Goal: Task Accomplishment & Management: Manage account settings

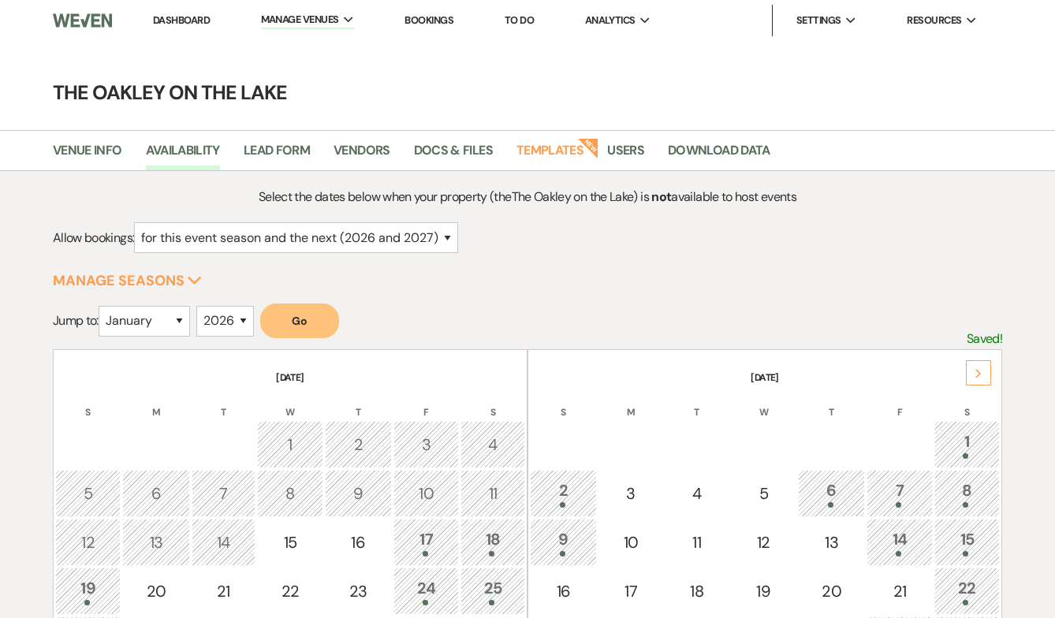
click at [437, 20] on link "Bookings" at bounding box center [428, 19] width 49 height 13
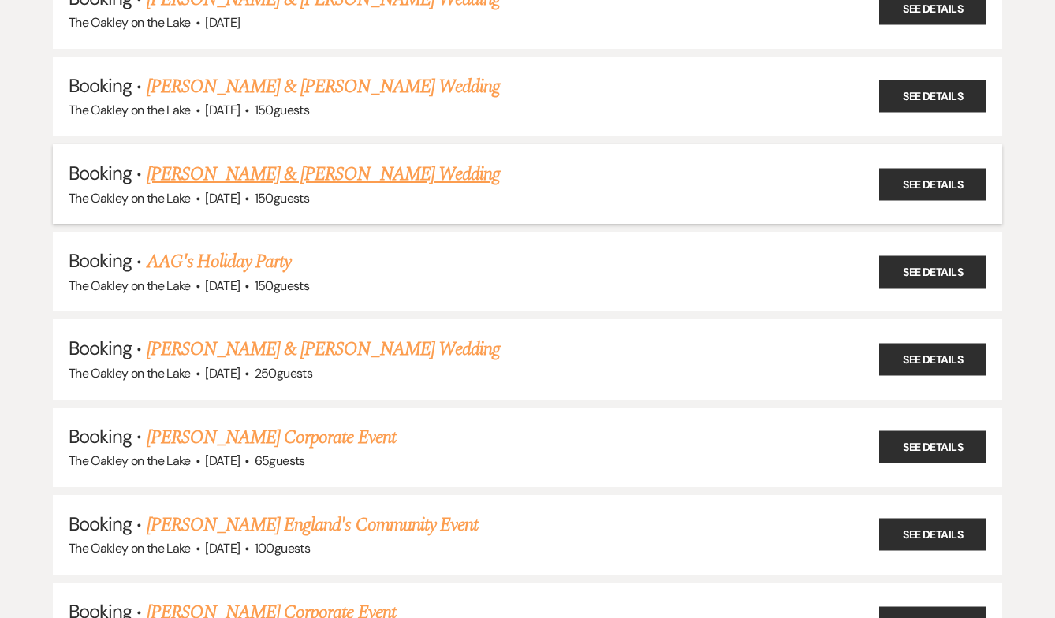
scroll to position [1626, 0]
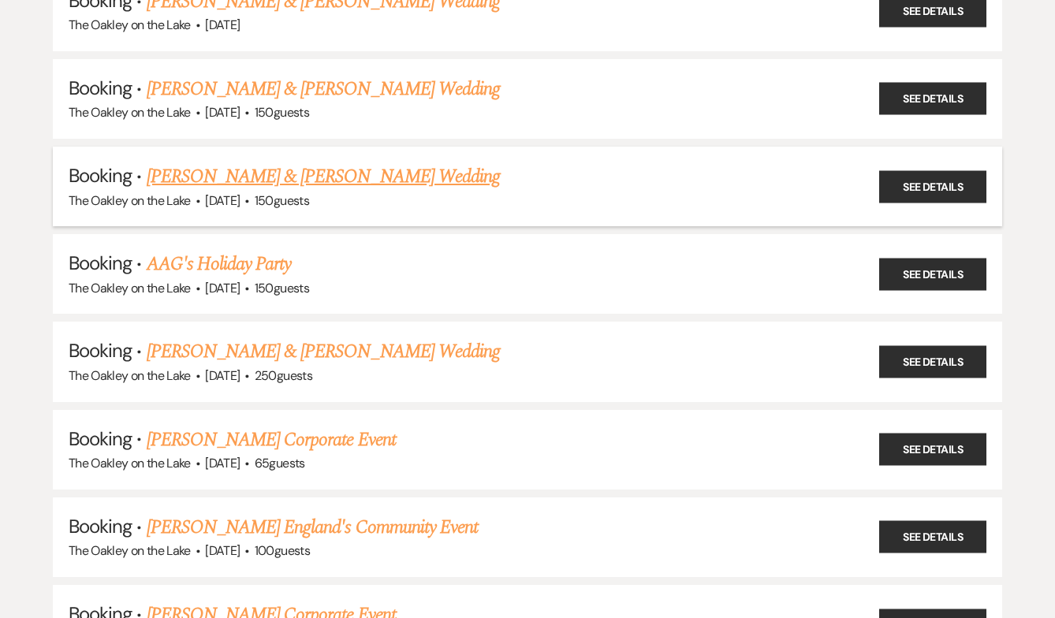
click at [389, 162] on link "[PERSON_NAME] & [PERSON_NAME] Wedding" at bounding box center [323, 176] width 353 height 28
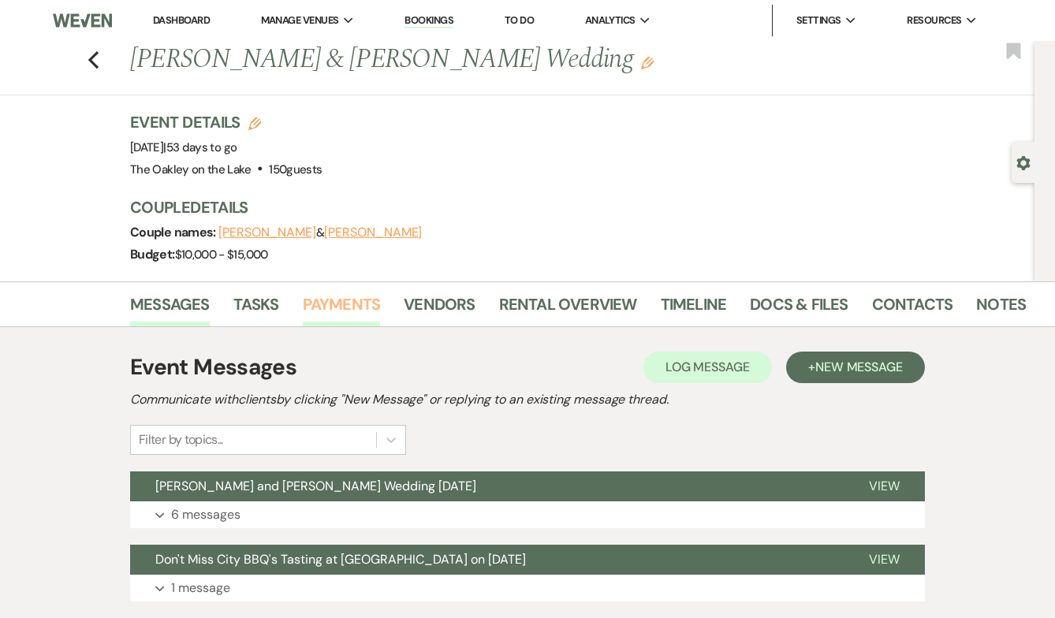
click at [348, 304] on link "Payments" at bounding box center [342, 309] width 78 height 35
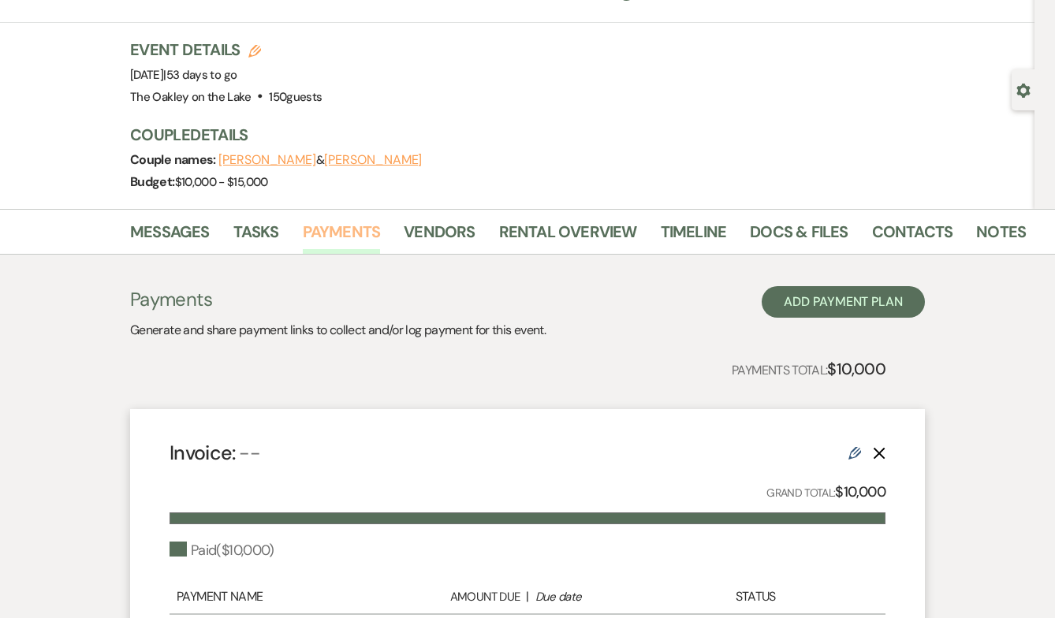
scroll to position [71, 0]
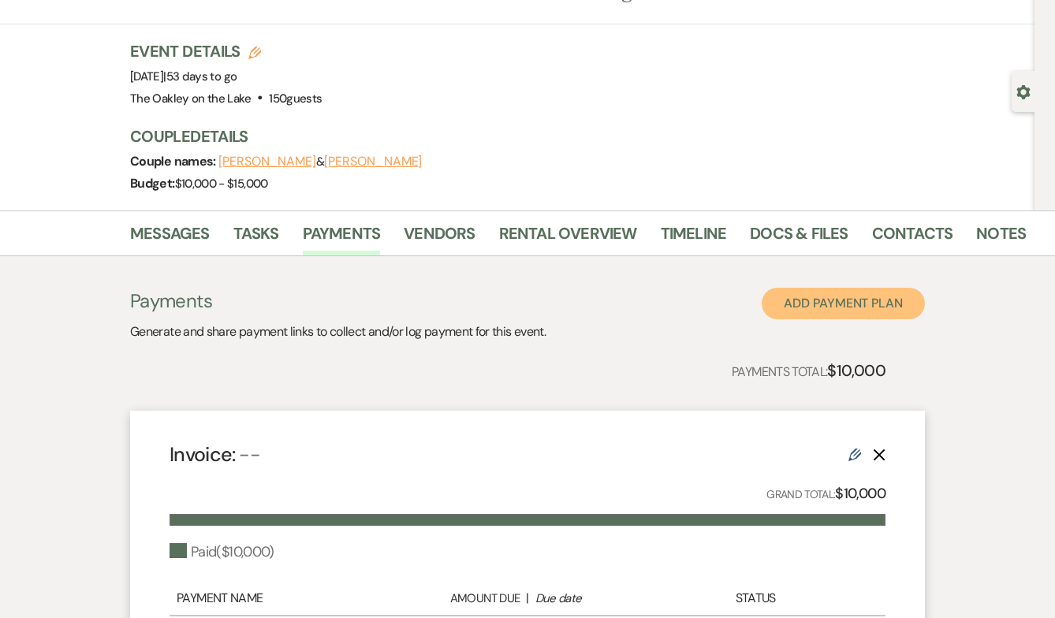
click at [803, 306] on button "Add Payment Plan" at bounding box center [843, 304] width 163 height 32
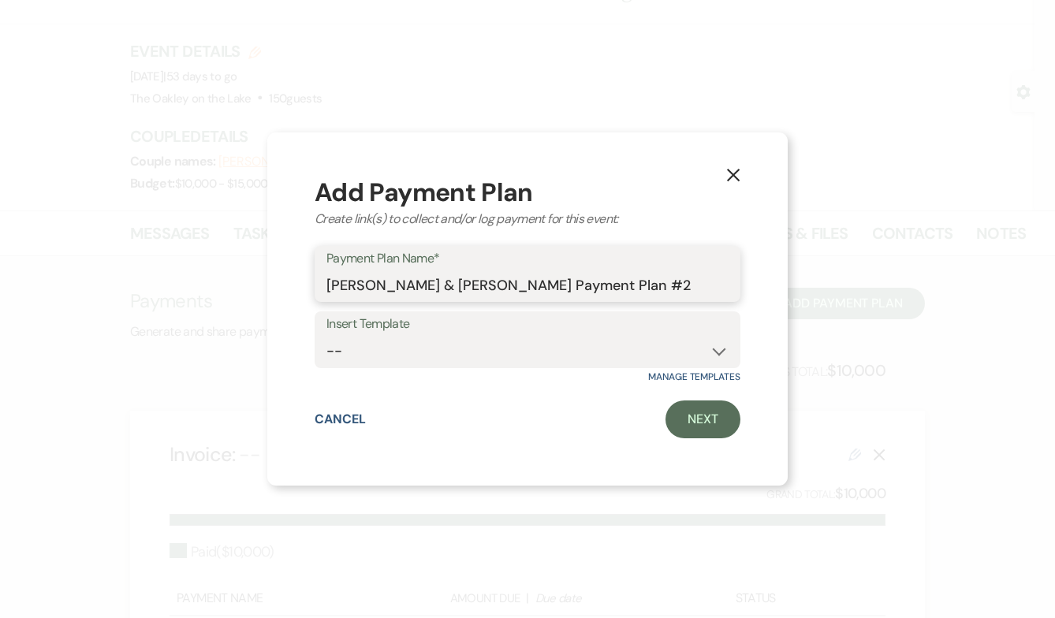
click at [628, 284] on input "[PERSON_NAME] & [PERSON_NAME] Payment Plan #2" at bounding box center [527, 285] width 402 height 31
click at [706, 421] on link "Next" at bounding box center [702, 420] width 75 height 38
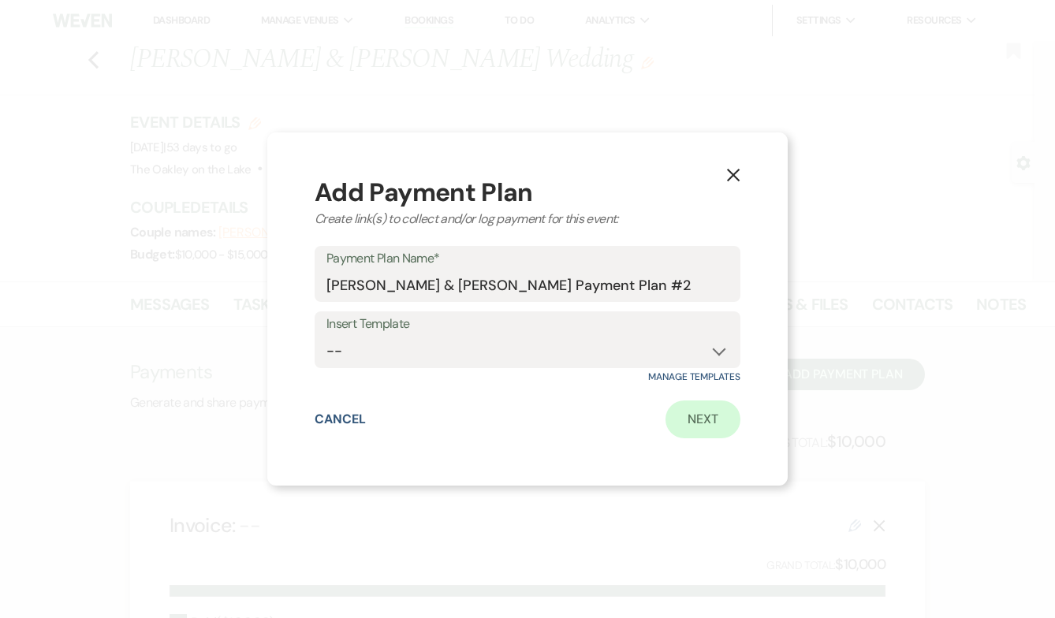
select select "2"
select select "percentage"
select select "true"
select select "client"
select select "weeks"
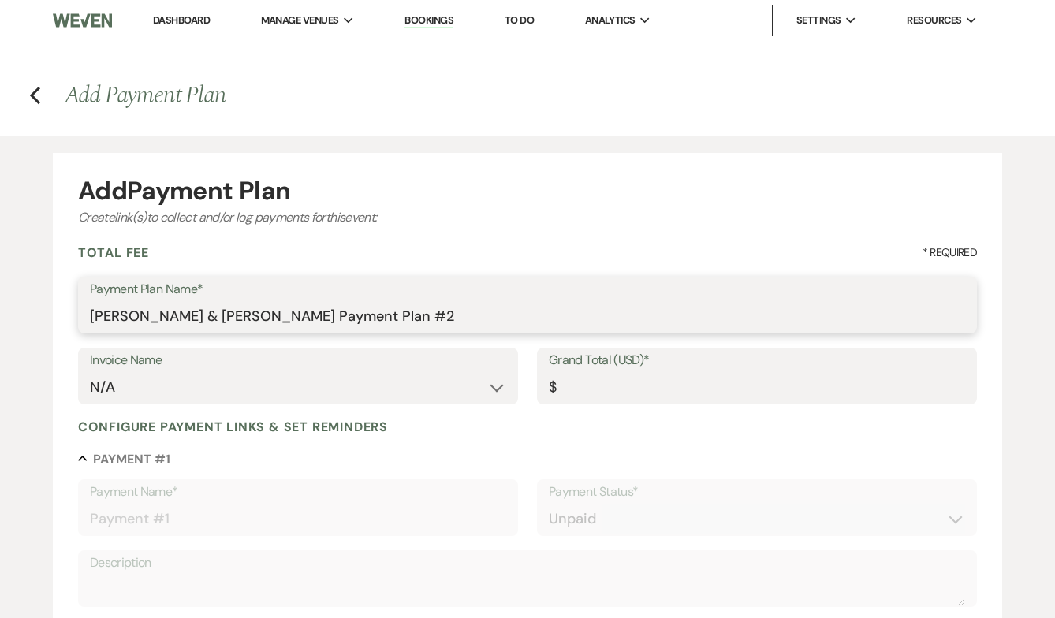
click at [407, 320] on input "[PERSON_NAME] & [PERSON_NAME] Payment Plan #2" at bounding box center [527, 316] width 875 height 31
type input "The Oakley on the Rocks (Bar Service) - Signature Sip"
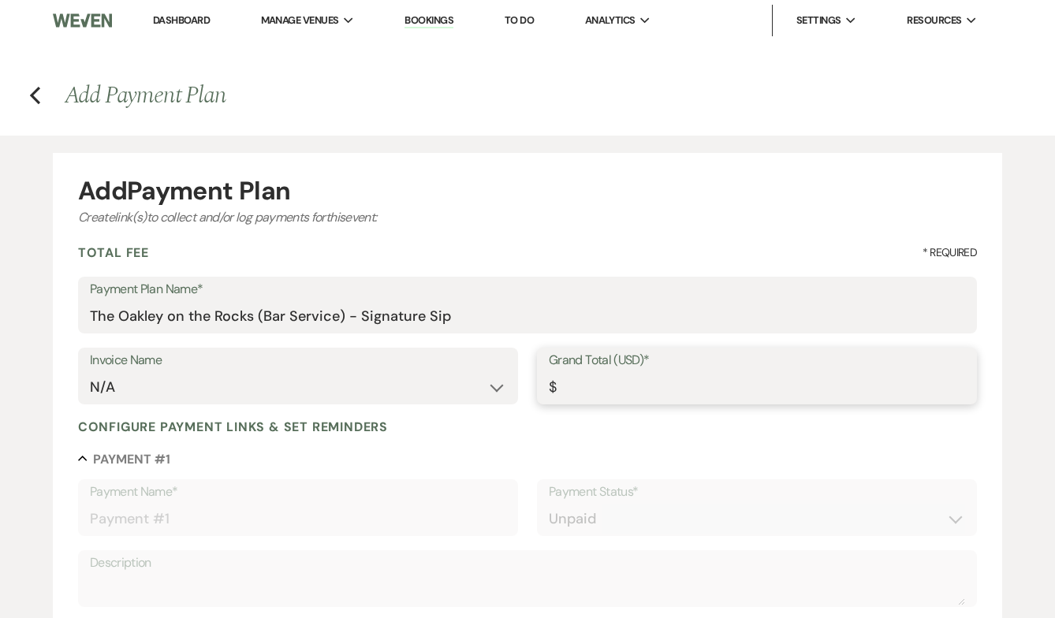
click at [617, 400] on input "Grand Total (USD)*" at bounding box center [757, 387] width 416 height 31
type input "1"
type input "1.00"
type input "18"
type input "18.00"
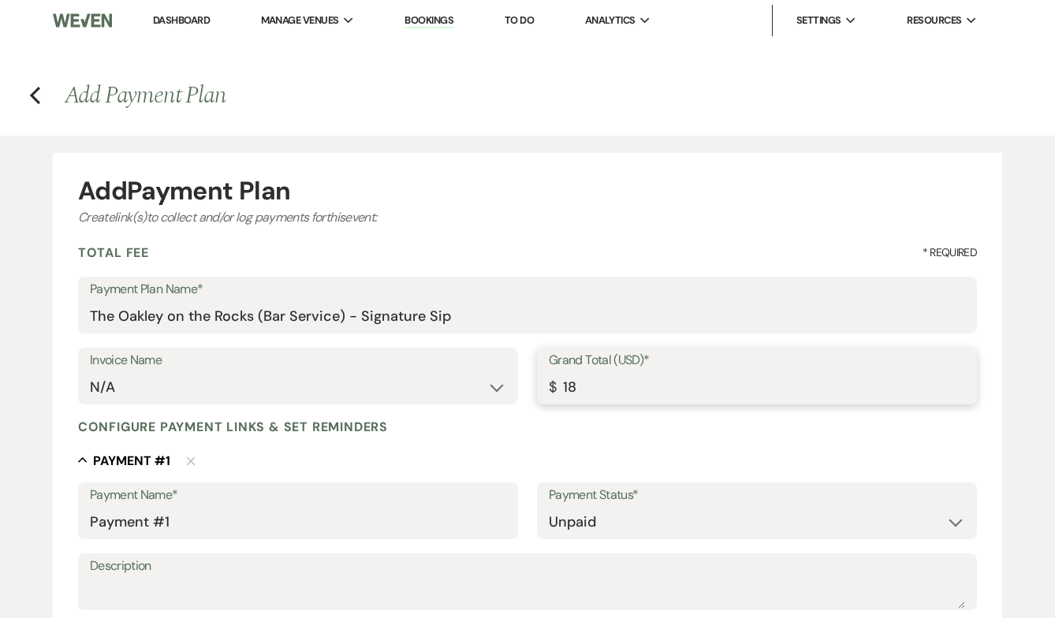
type input "180"
type input "180.00"
type input "1800"
type input "1800.00"
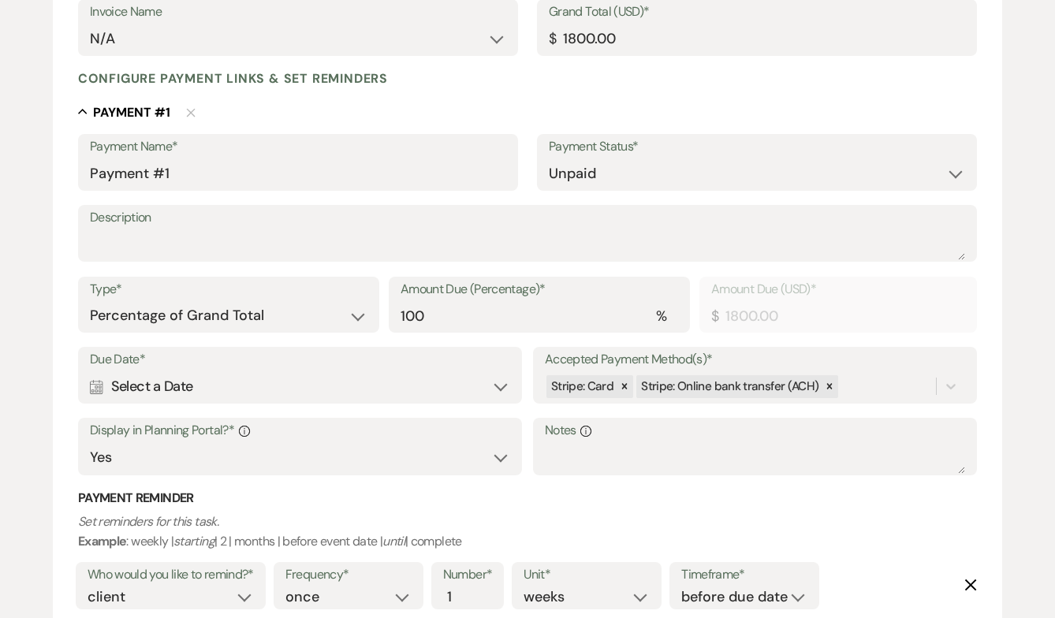
scroll to position [352, 0]
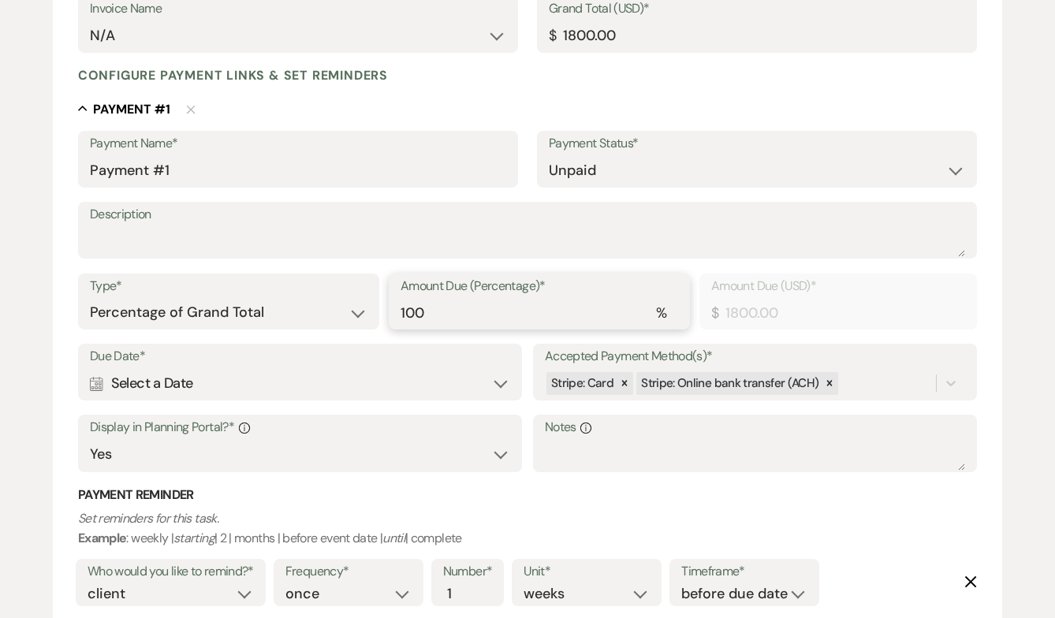
click at [501, 310] on input "100" at bounding box center [540, 312] width 278 height 31
drag, startPoint x: 501, startPoint y: 310, endPoint x: 382, endPoint y: 307, distance: 119.1
click at [382, 307] on div "Type* Dollar Amount Percentage of Grand Total Amount Due (Percentage)* % 100 Am…" at bounding box center [527, 309] width 899 height 71
type input "5"
type input "90.00"
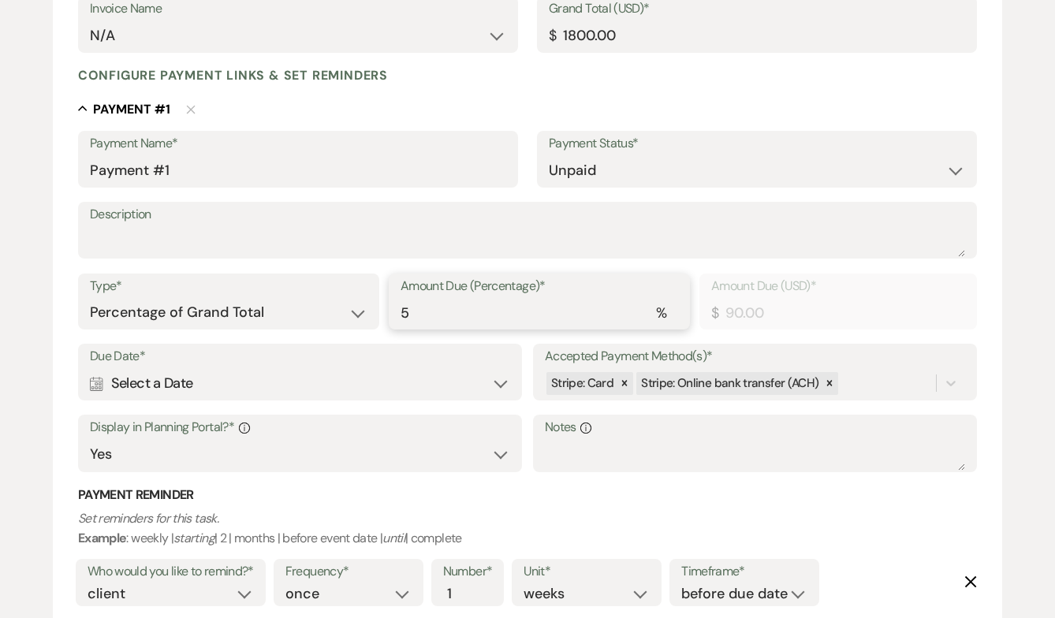
type input "50"
type input "900.00"
type input "50"
click at [323, 214] on label "Description" at bounding box center [527, 214] width 875 height 23
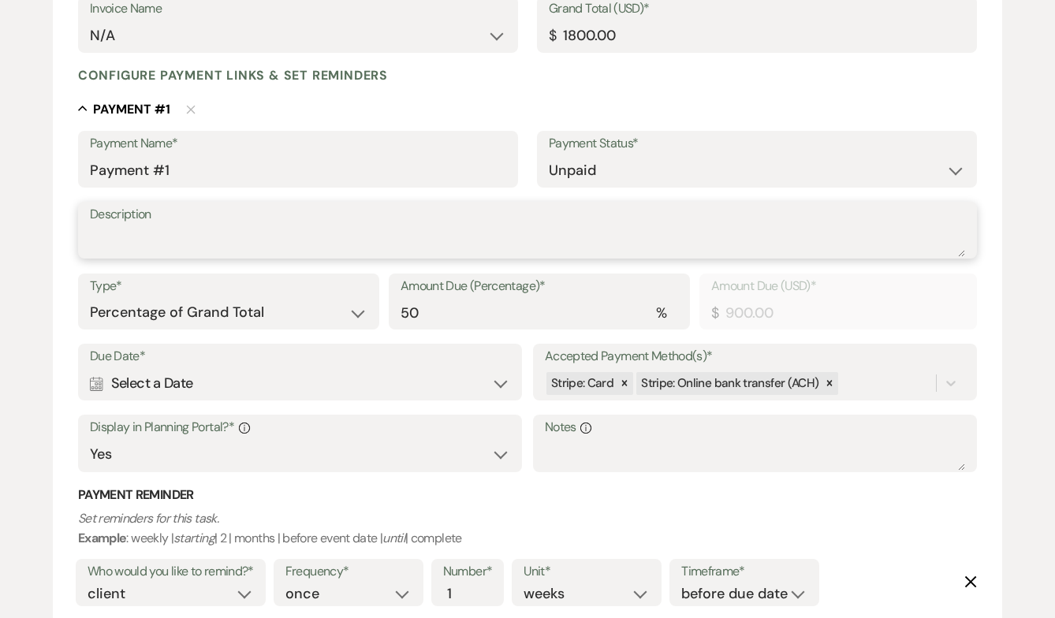
click at [323, 225] on textarea "Description" at bounding box center [527, 241] width 875 height 32
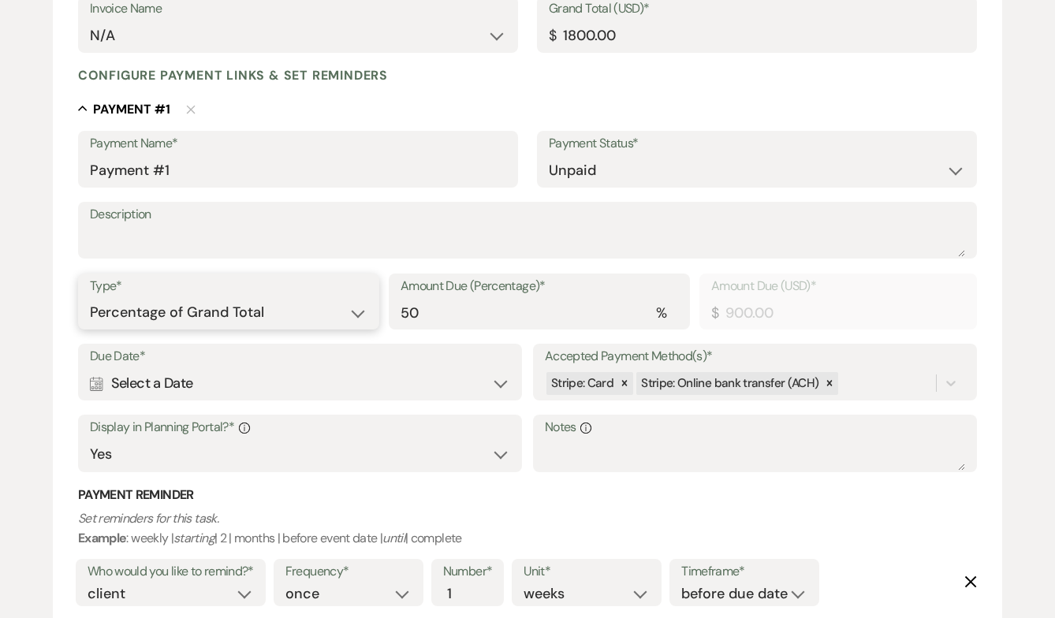
click at [283, 304] on select "Dollar Amount Percentage of Grand Total" at bounding box center [229, 312] width 278 height 31
click at [279, 392] on div "Calendar Select a Date Expand" at bounding box center [300, 383] width 420 height 31
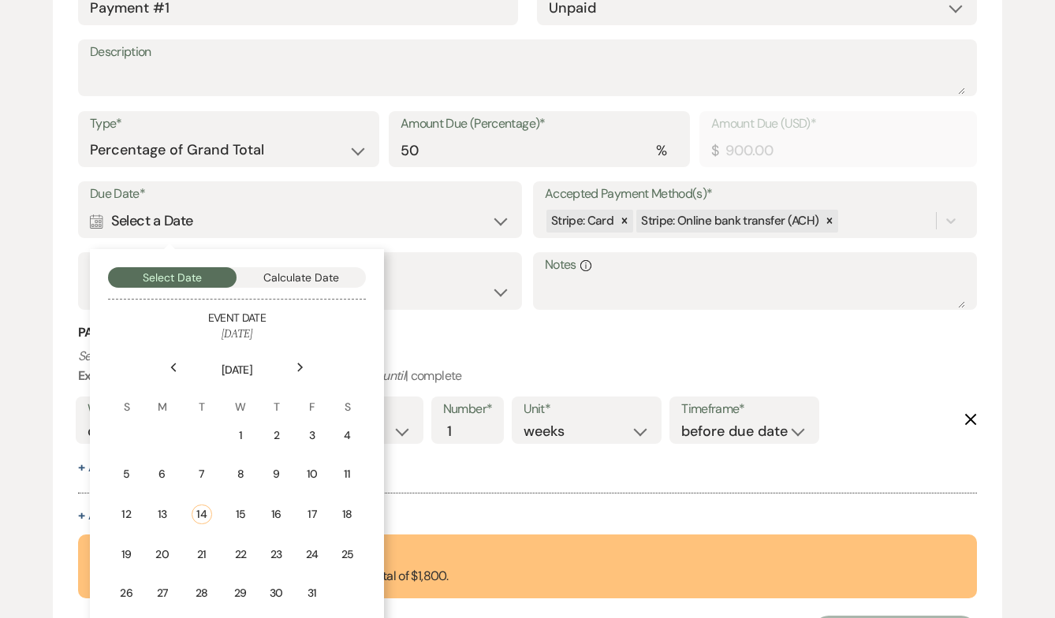
scroll to position [544, 0]
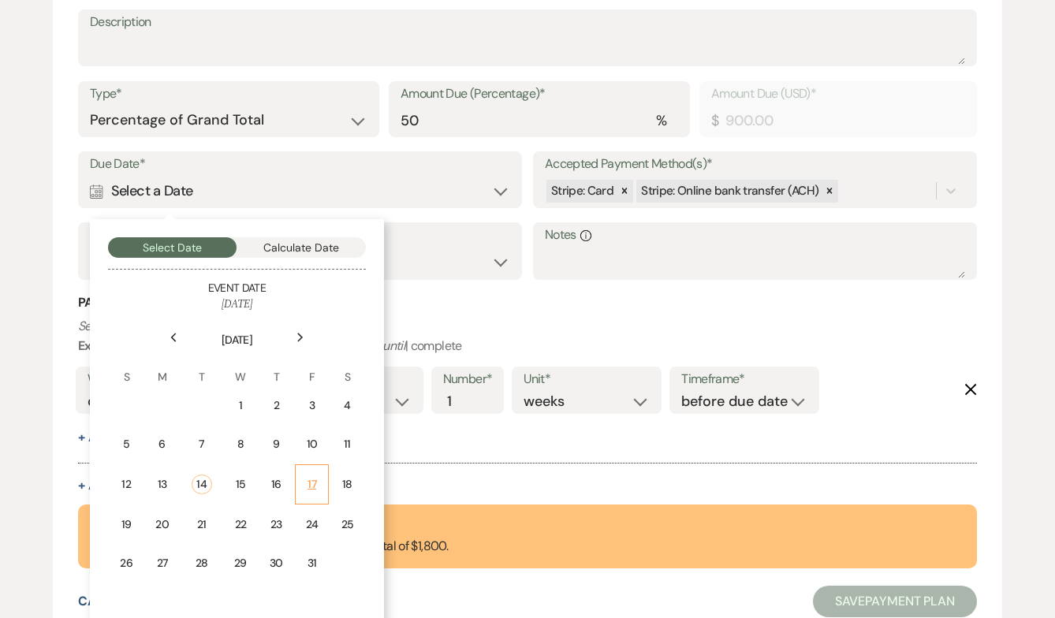
click at [314, 483] on div "17" at bounding box center [311, 484] width 13 height 17
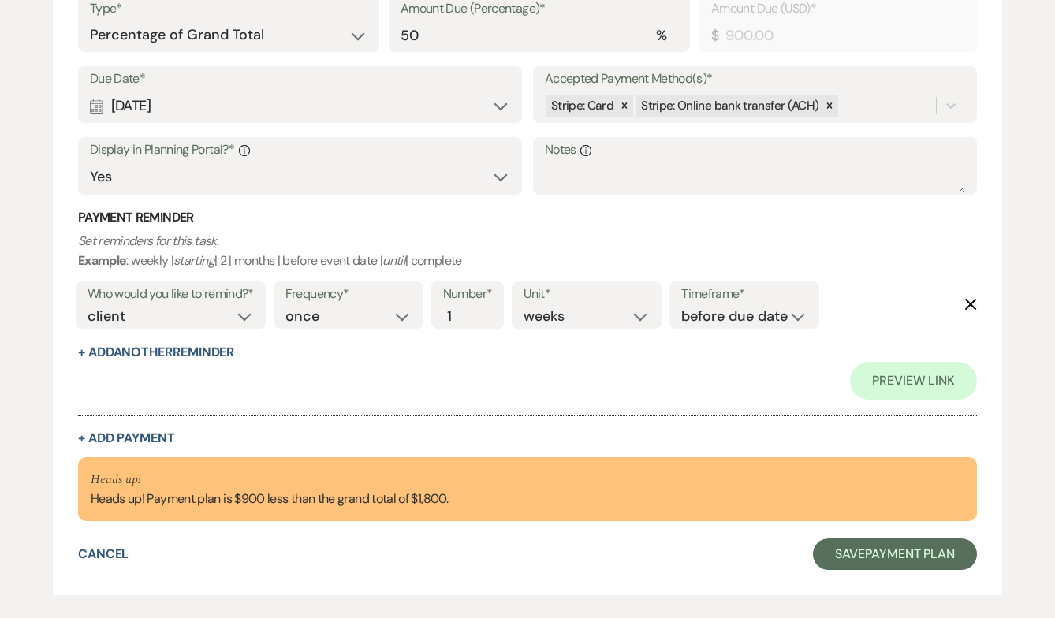
scroll to position [707, 0]
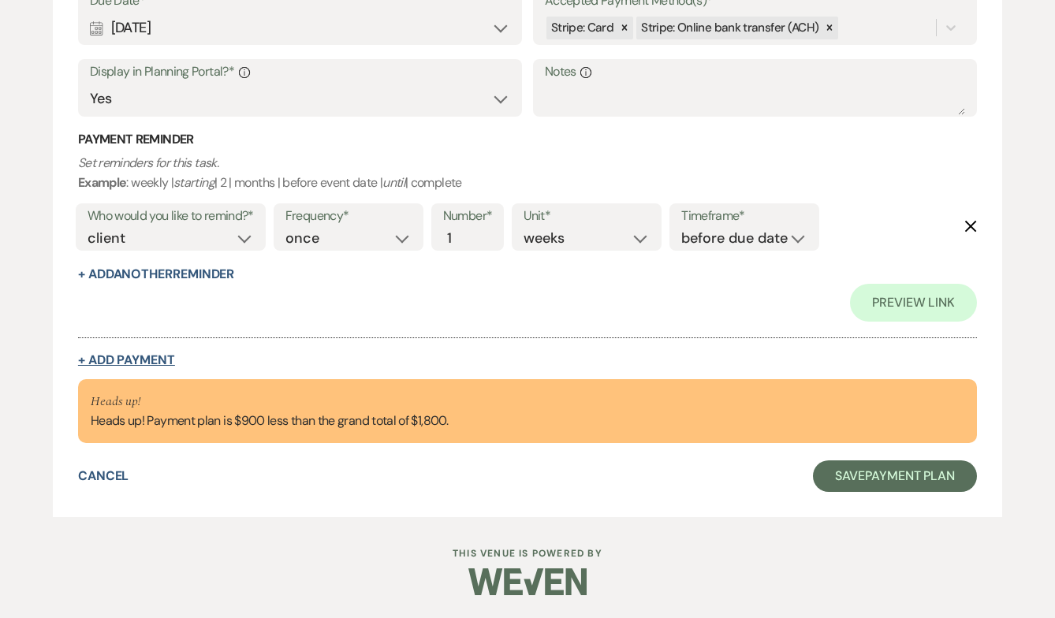
click at [98, 356] on button "+ Add Payment" at bounding box center [126, 360] width 97 height 13
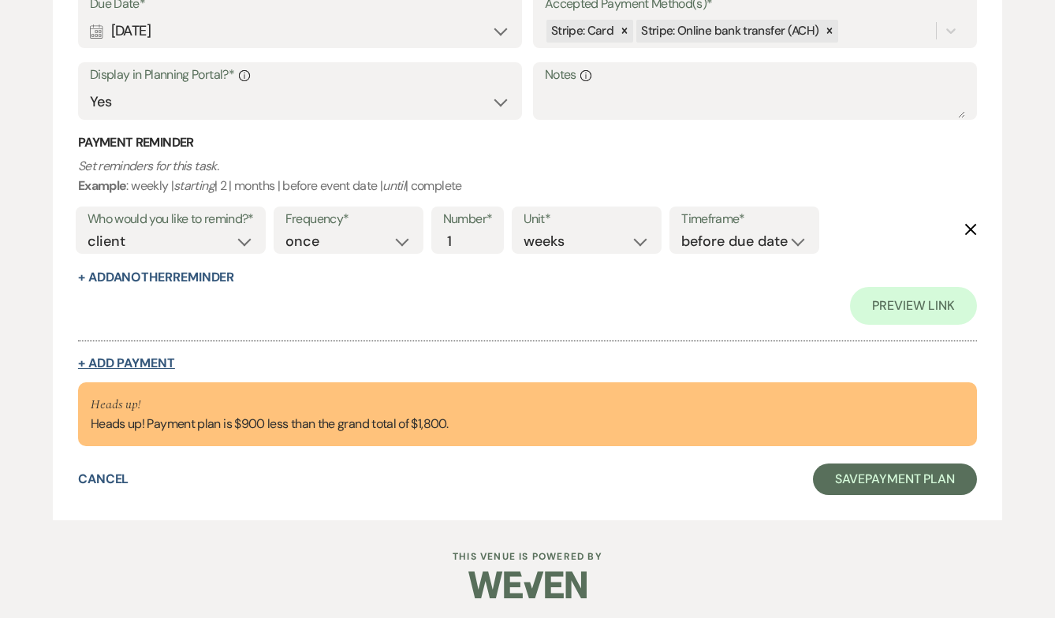
select select "2"
select select "percentage"
select select "true"
select select "client"
select select "weeks"
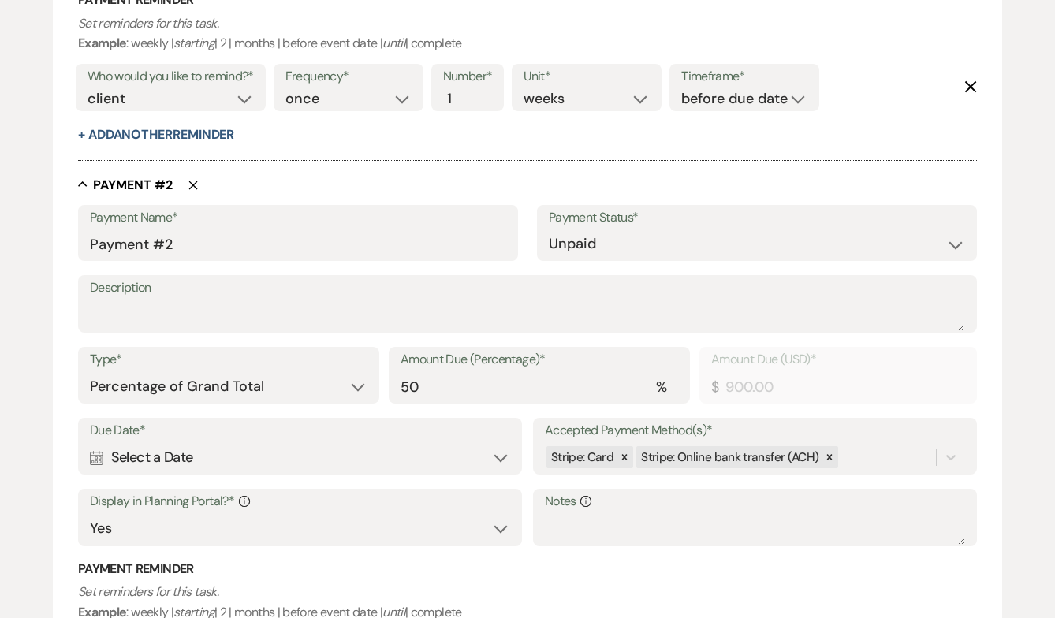
scroll to position [844, 0]
click at [224, 457] on div "Calendar Select a Date Expand" at bounding box center [300, 457] width 420 height 31
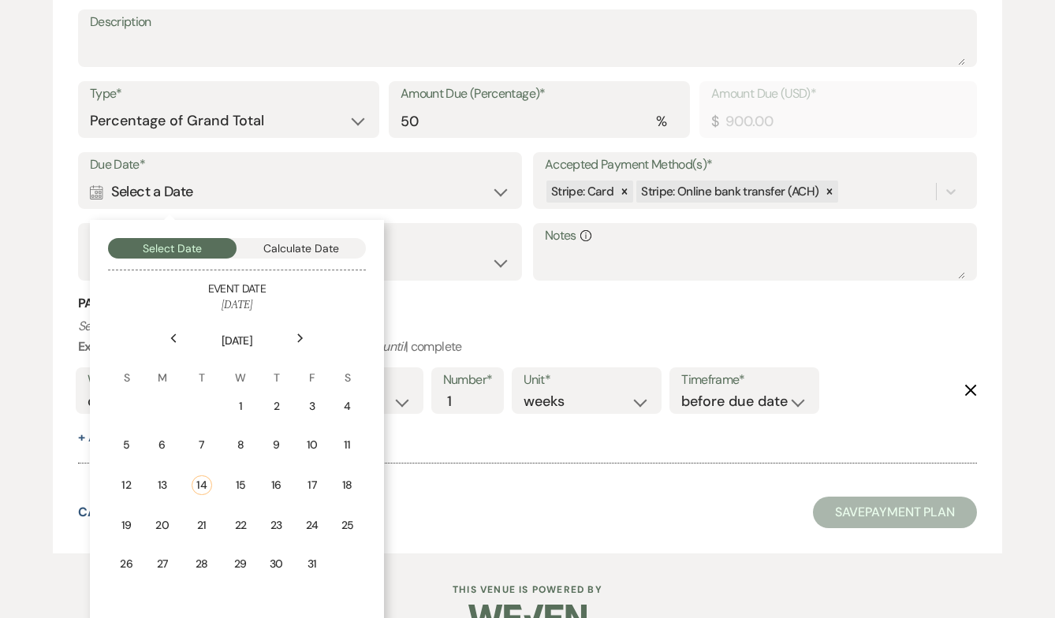
scroll to position [1123, 0]
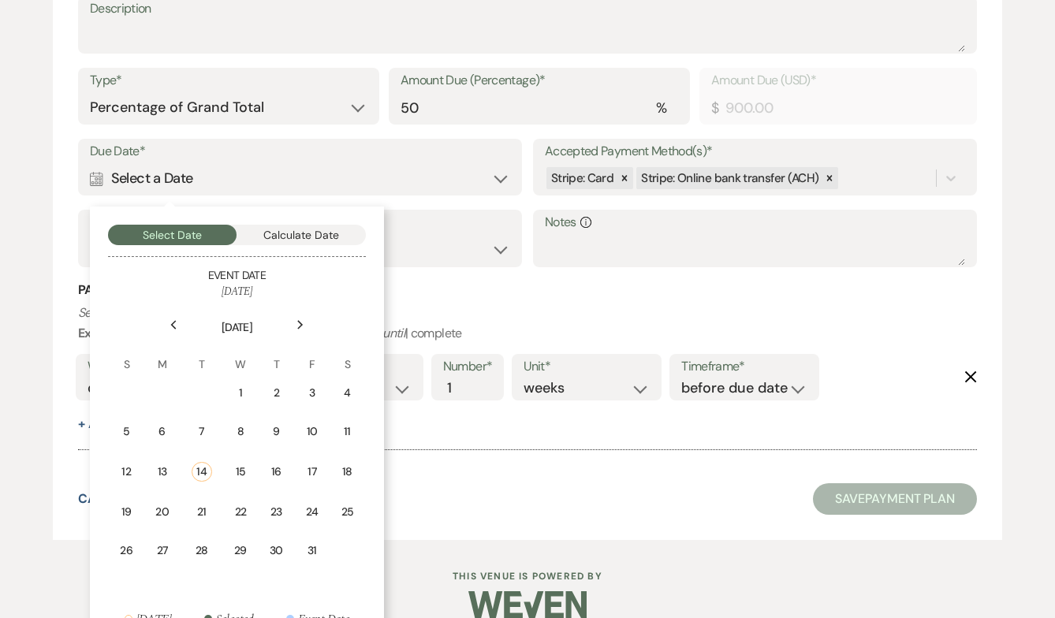
click at [299, 322] on icon "Next" at bounding box center [300, 324] width 8 height 9
click at [293, 240] on button "Calculate Date" at bounding box center [301, 235] width 129 height 20
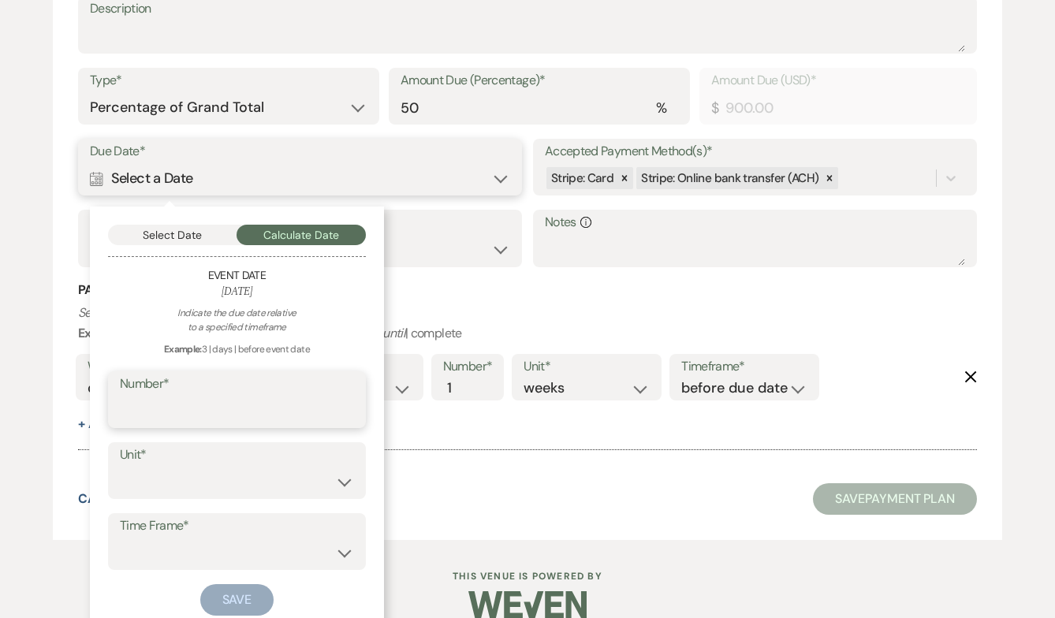
click at [180, 414] on input "Number*" at bounding box center [237, 411] width 234 height 31
type input "60"
click at [204, 471] on select "days weeks months" at bounding box center [237, 482] width 234 height 31
select select "day"
click at [120, 467] on select "days weeks months" at bounding box center [237, 482] width 234 height 31
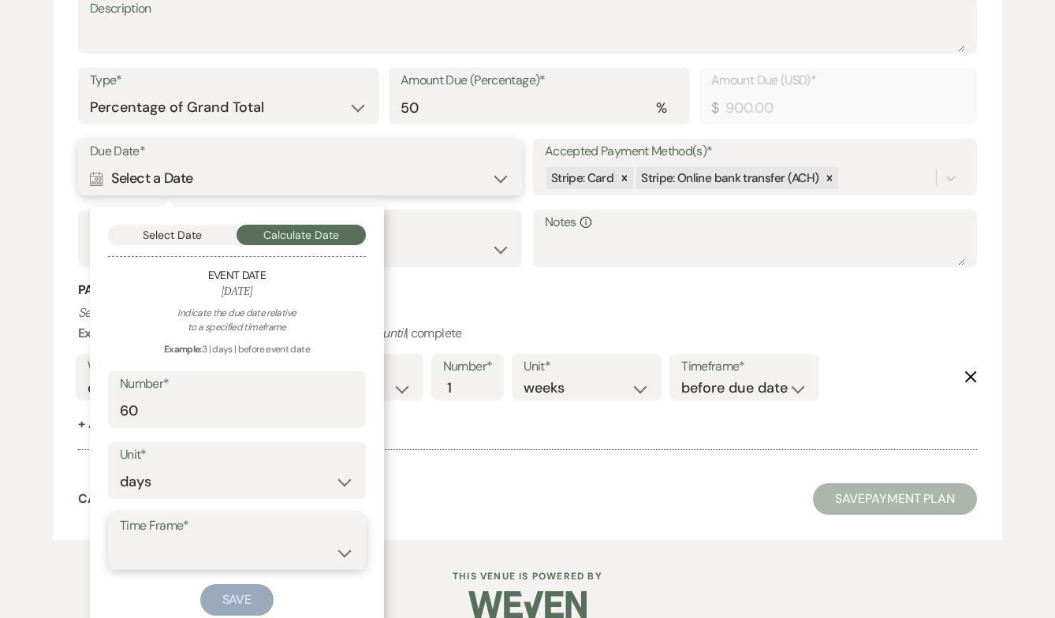
click at [218, 553] on select "before event date after event date after event is booked after [DATE] date" at bounding box center [237, 553] width 234 height 31
select select "beforeEventDate"
click at [120, 538] on select "before event date after event date after event is booked after [DATE] date" at bounding box center [237, 553] width 234 height 31
click at [259, 598] on button "Save" at bounding box center [237, 600] width 74 height 32
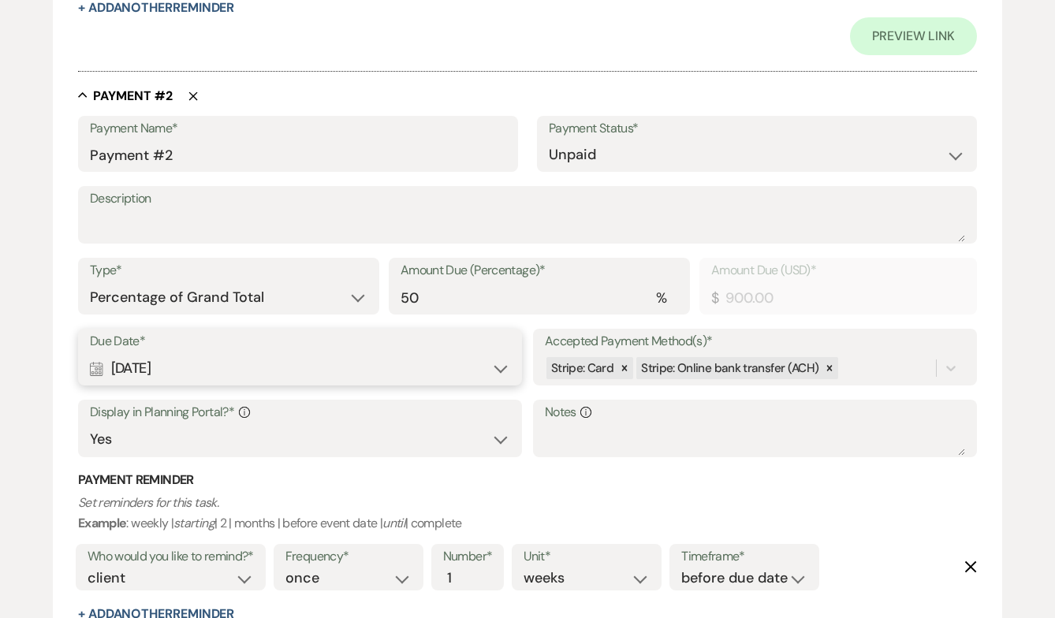
scroll to position [979, 0]
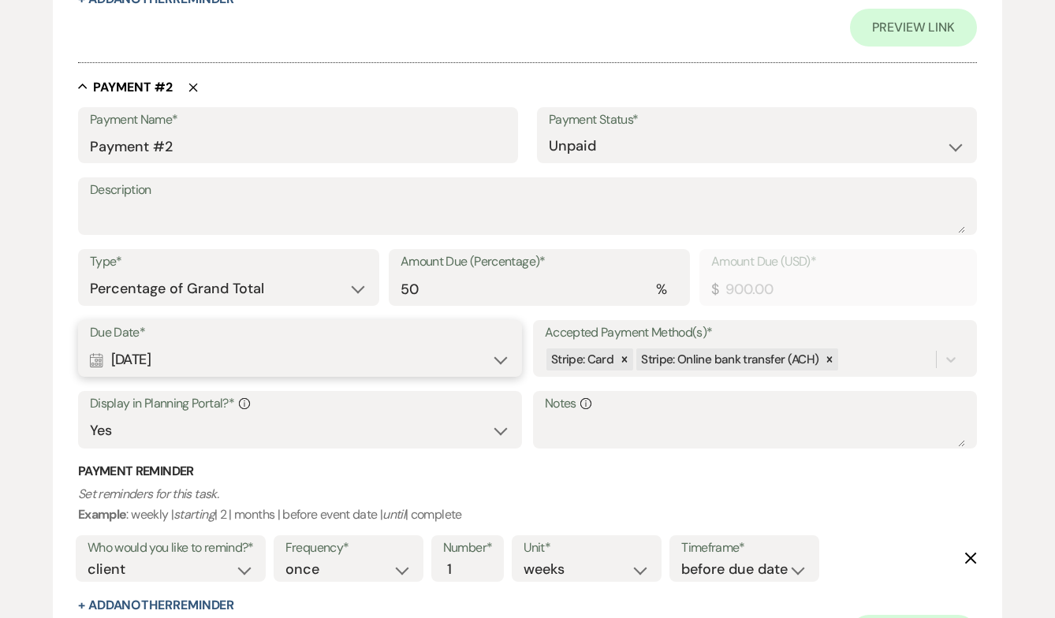
click at [237, 355] on div "Calendar [DATE] Expand" at bounding box center [300, 360] width 420 height 31
select select "day"
select select "beforeEventDate"
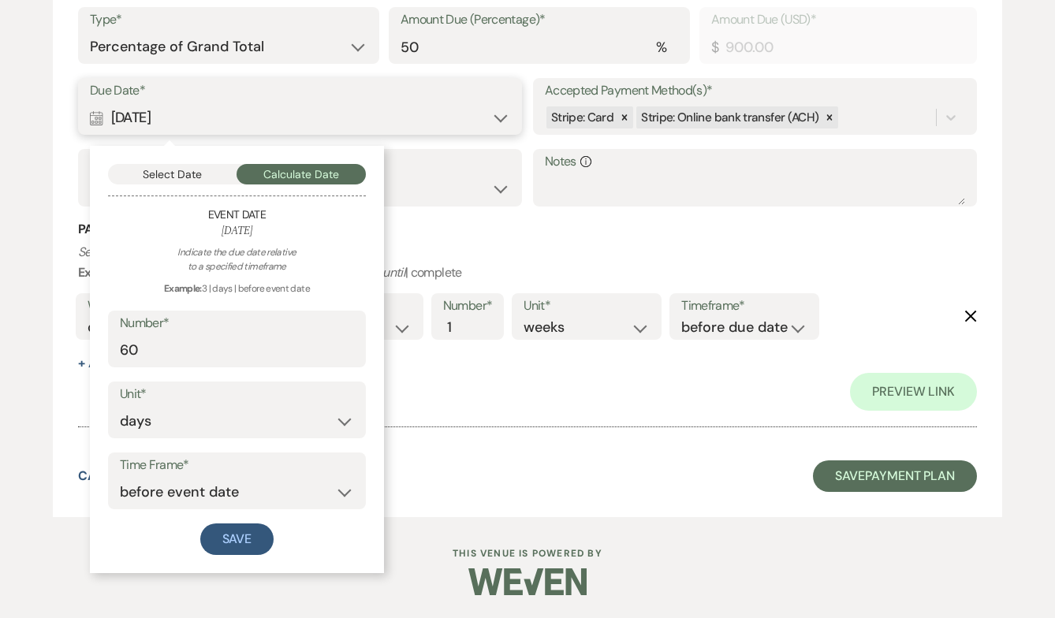
scroll to position [1220, 0]
click at [188, 176] on button "Select Date" at bounding box center [172, 175] width 129 height 20
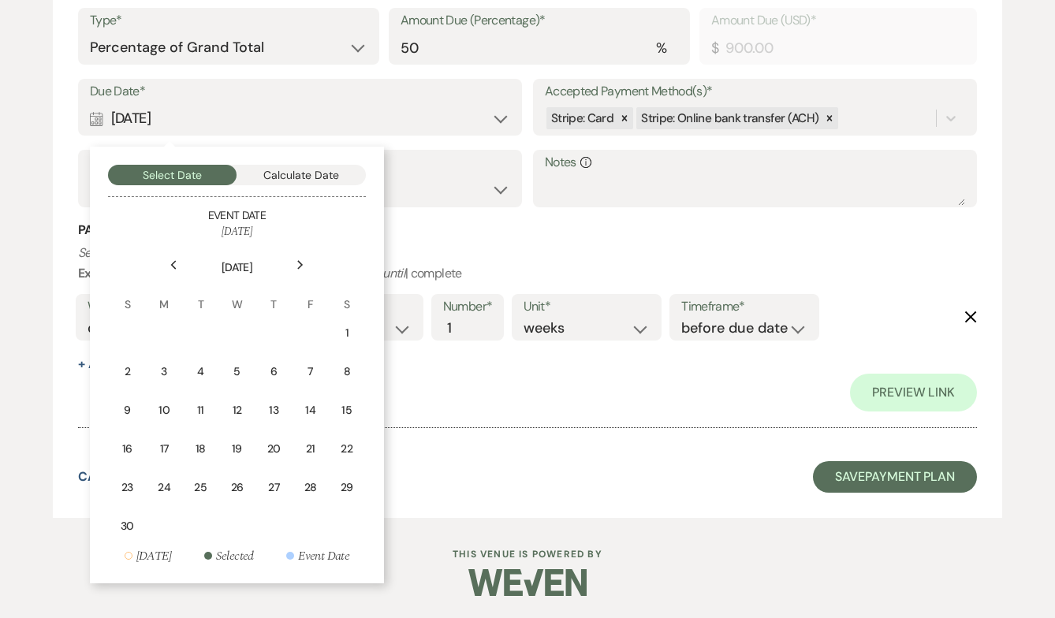
click at [453, 233] on h3 "Payment Reminder" at bounding box center [527, 230] width 899 height 17
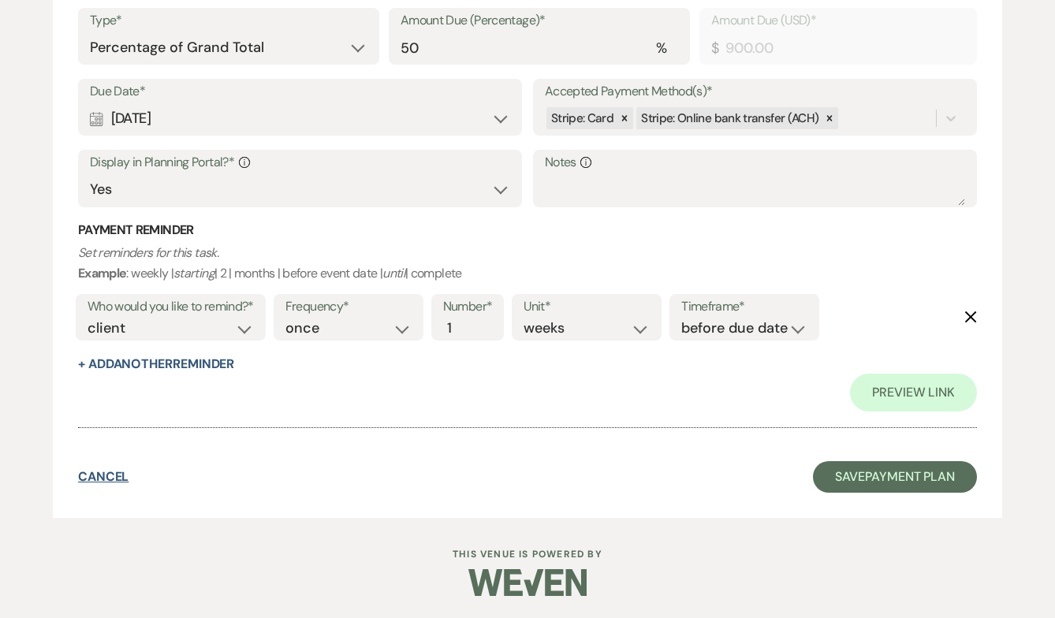
click at [117, 483] on button "Cancel" at bounding box center [103, 477] width 51 height 13
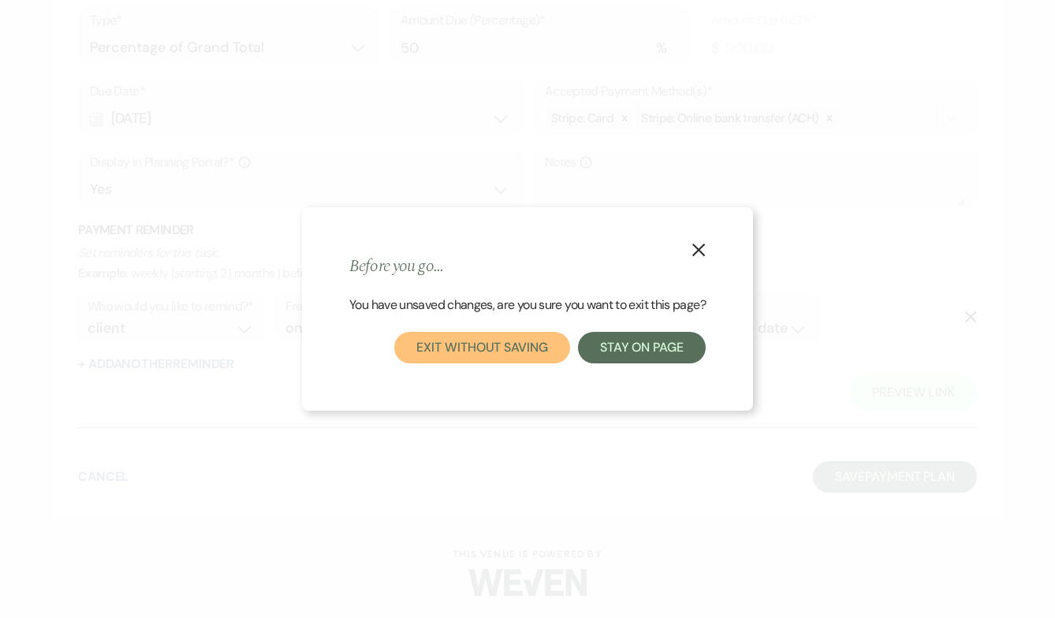
click at [535, 356] on button "Exit without saving" at bounding box center [481, 348] width 175 height 32
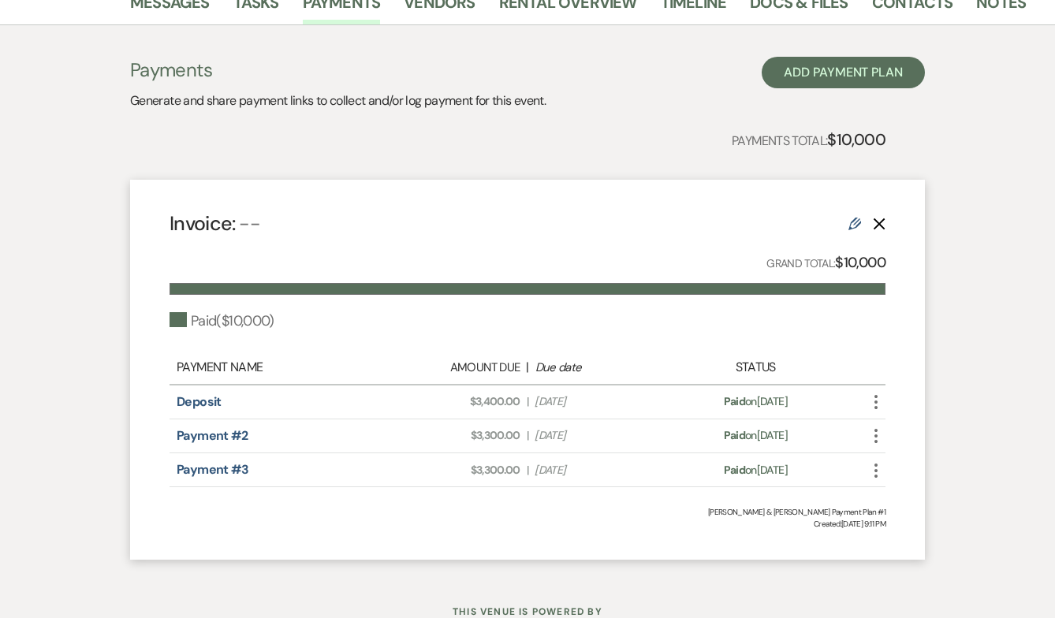
scroll to position [304, 0]
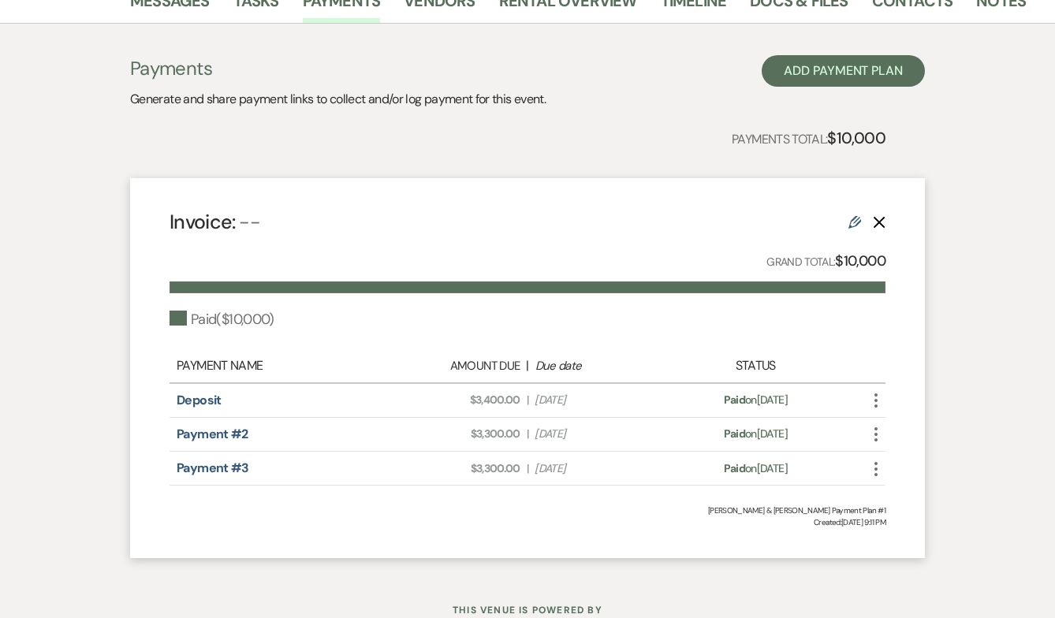
click at [875, 405] on use "button" at bounding box center [875, 400] width 3 height 14
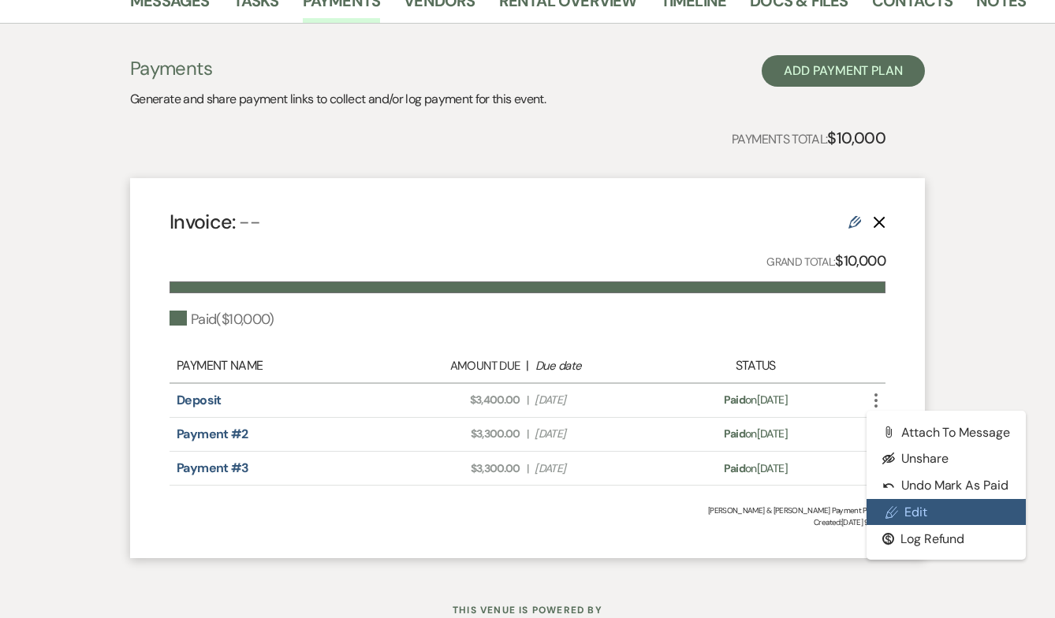
click at [925, 517] on link "Pencil Edit" at bounding box center [945, 512] width 159 height 27
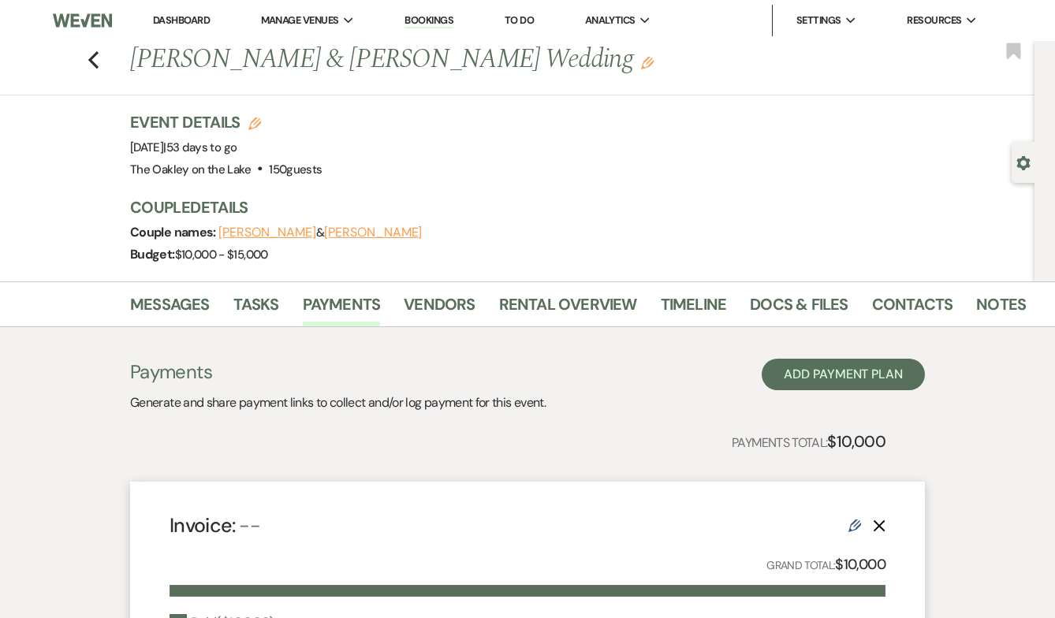
select select "1"
select select "true"
select select "1"
select select "true"
select select "1"
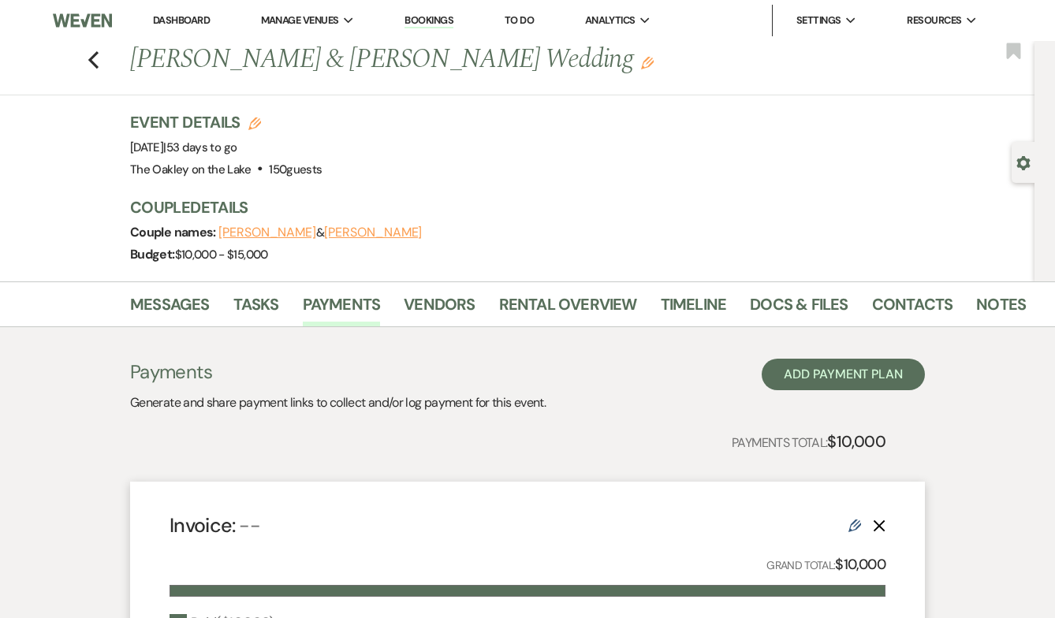
select select "false"
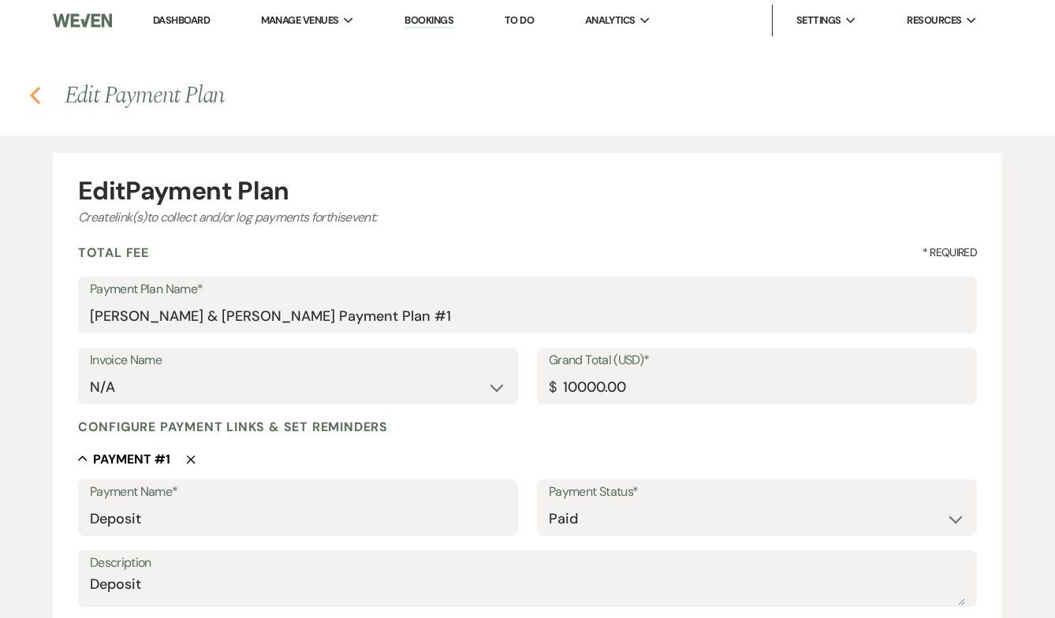
click at [31, 93] on icon "Previous" at bounding box center [35, 95] width 12 height 19
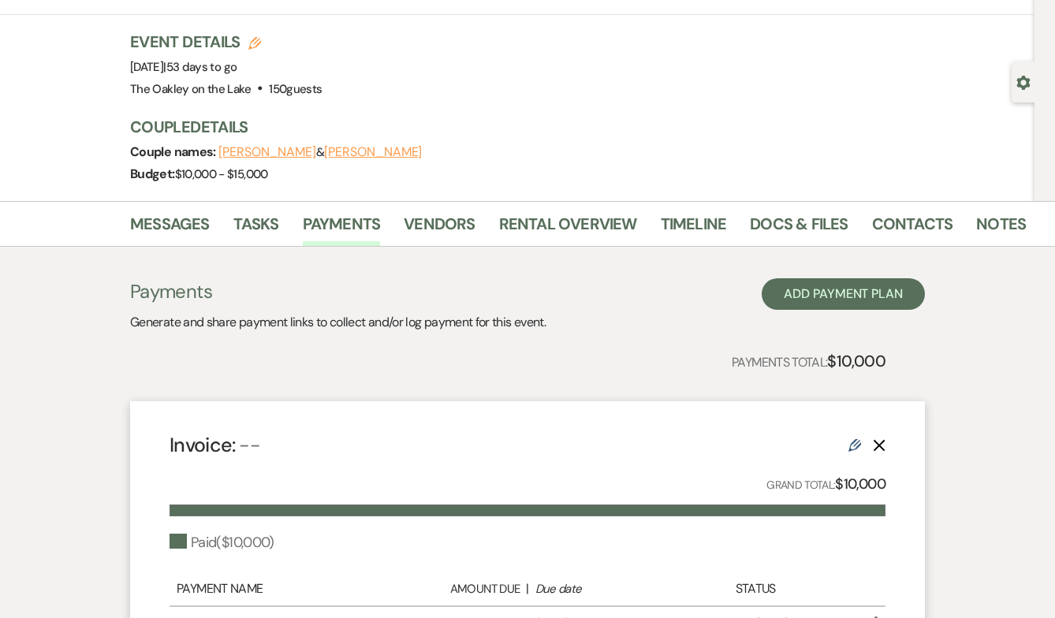
scroll to position [100, 0]
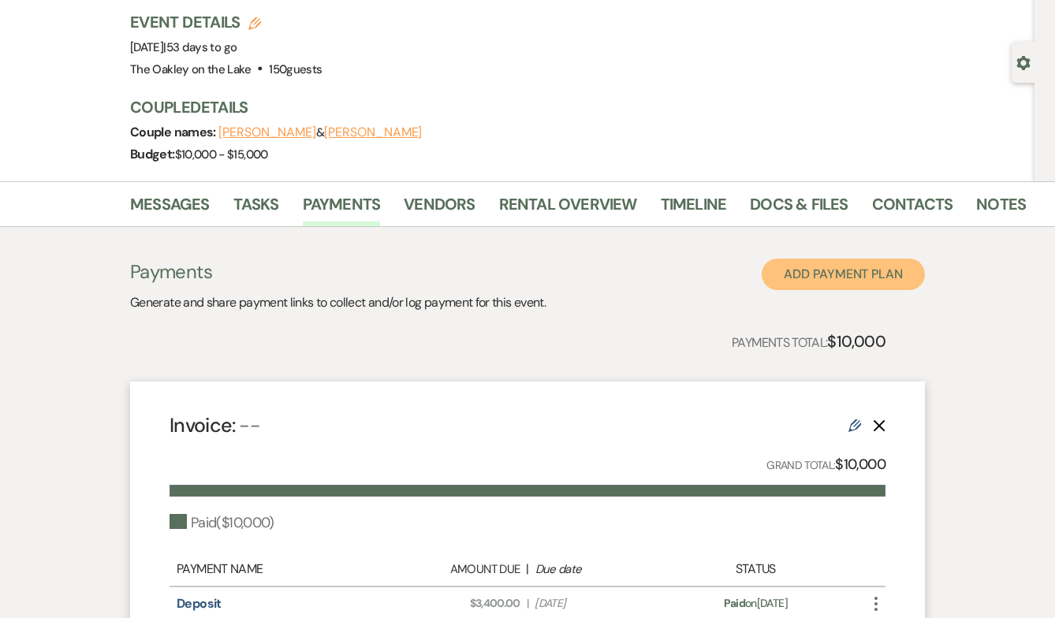
click at [840, 267] on button "Add Payment Plan" at bounding box center [843, 275] width 163 height 32
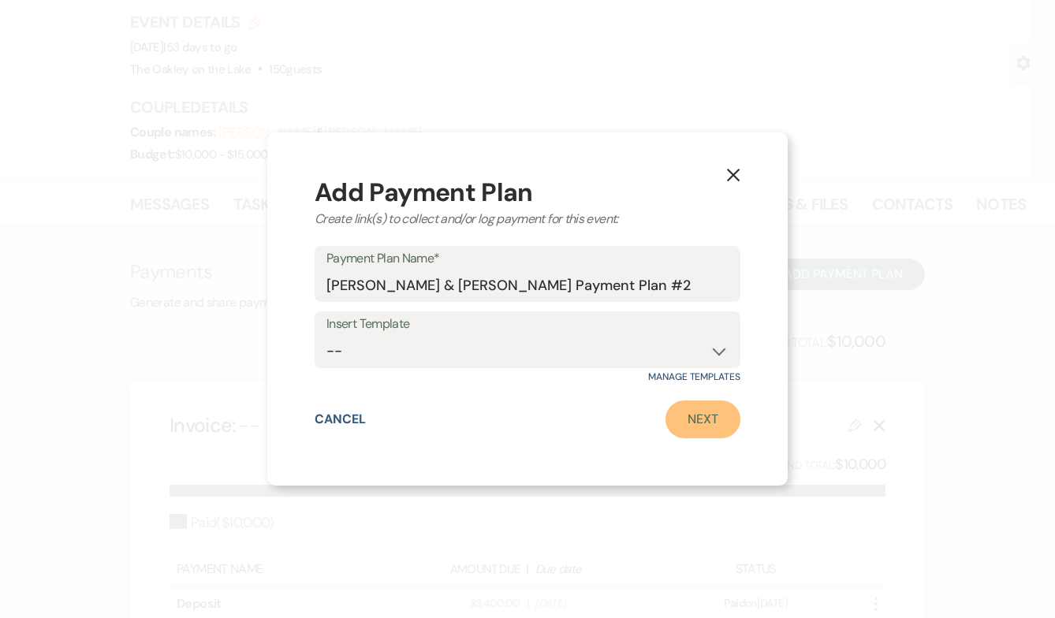
click at [714, 427] on link "Next" at bounding box center [702, 420] width 75 height 38
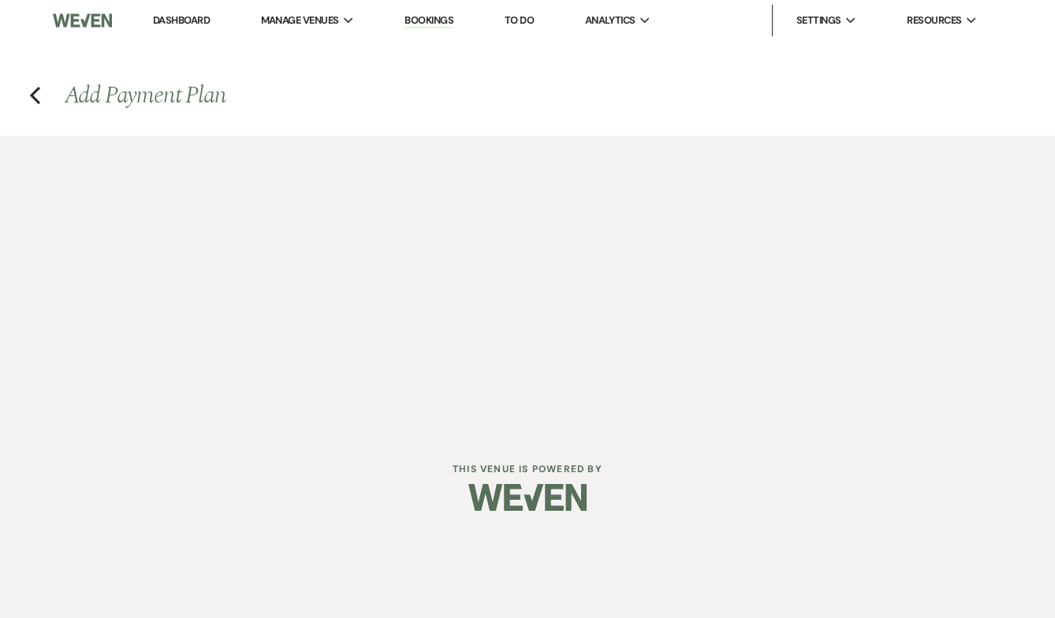
select select "2"
select select "percentage"
select select "true"
select select "client"
select select "weeks"
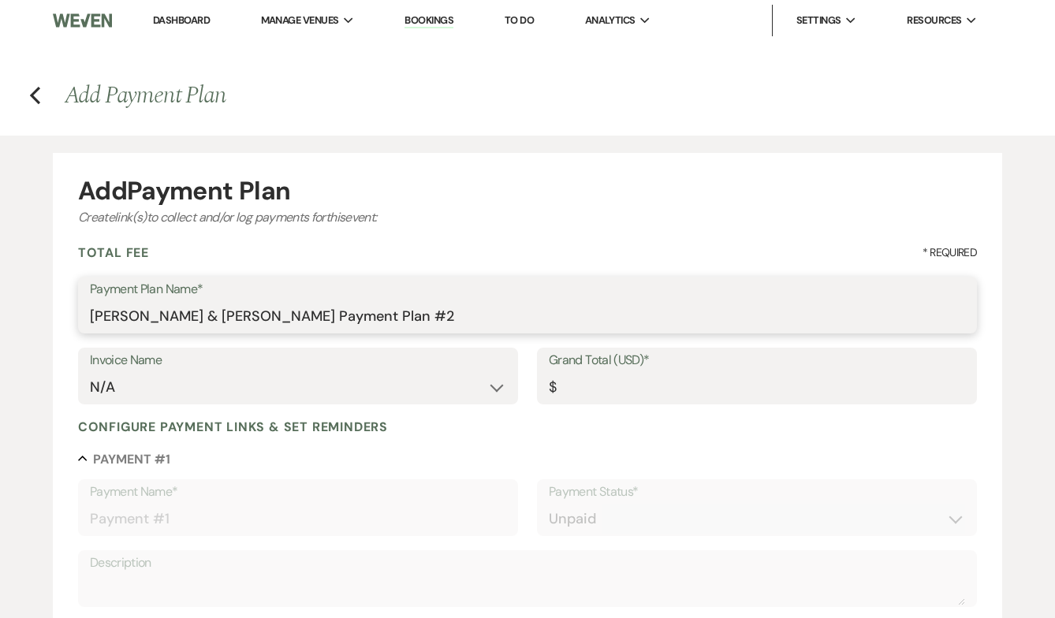
click at [181, 321] on input "[PERSON_NAME] & [PERSON_NAME] Payment Plan #2" at bounding box center [527, 316] width 875 height 31
drag, startPoint x: 244, startPoint y: 311, endPoint x: 318, endPoint y: 314, distance: 73.4
click at [319, 314] on input "Oakley on the Rocks - Premier Bar Package" at bounding box center [527, 316] width 875 height 31
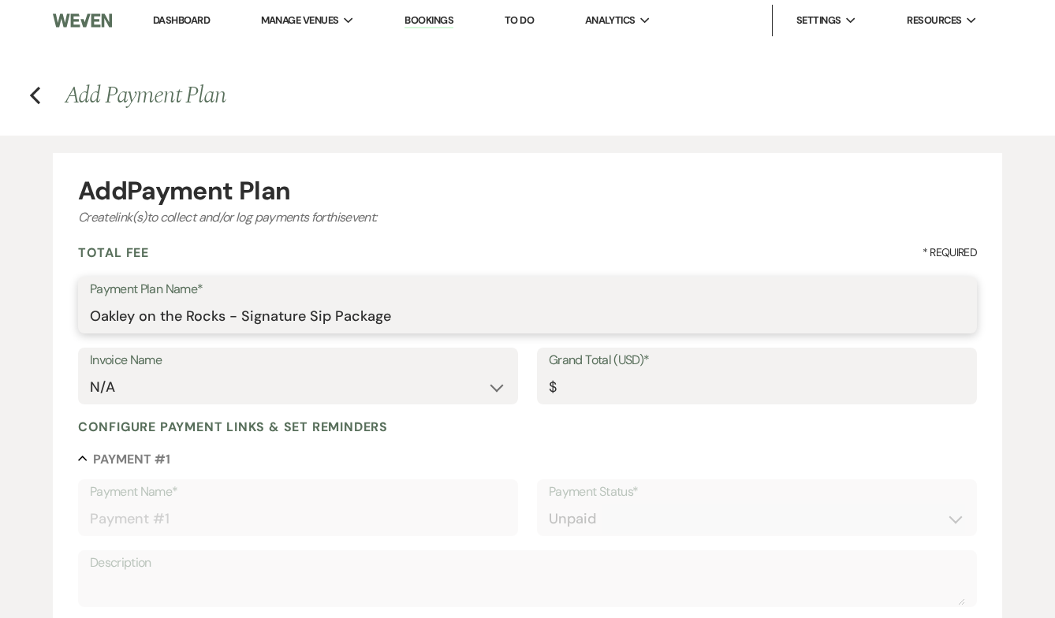
type input "Oakley on the Rocks - Signature Sip Package"
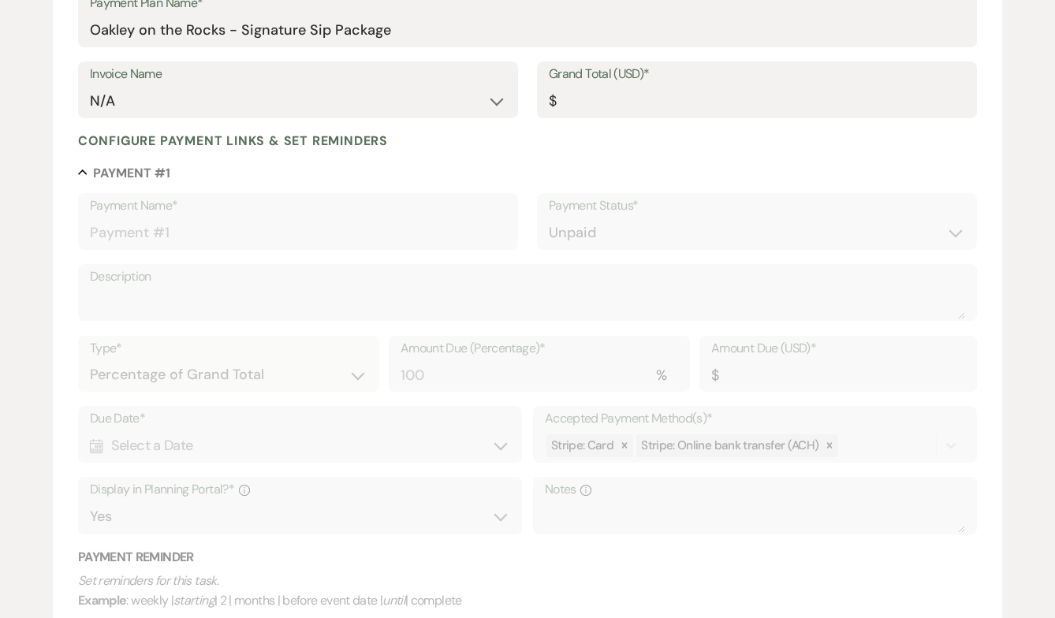
scroll to position [306, 0]
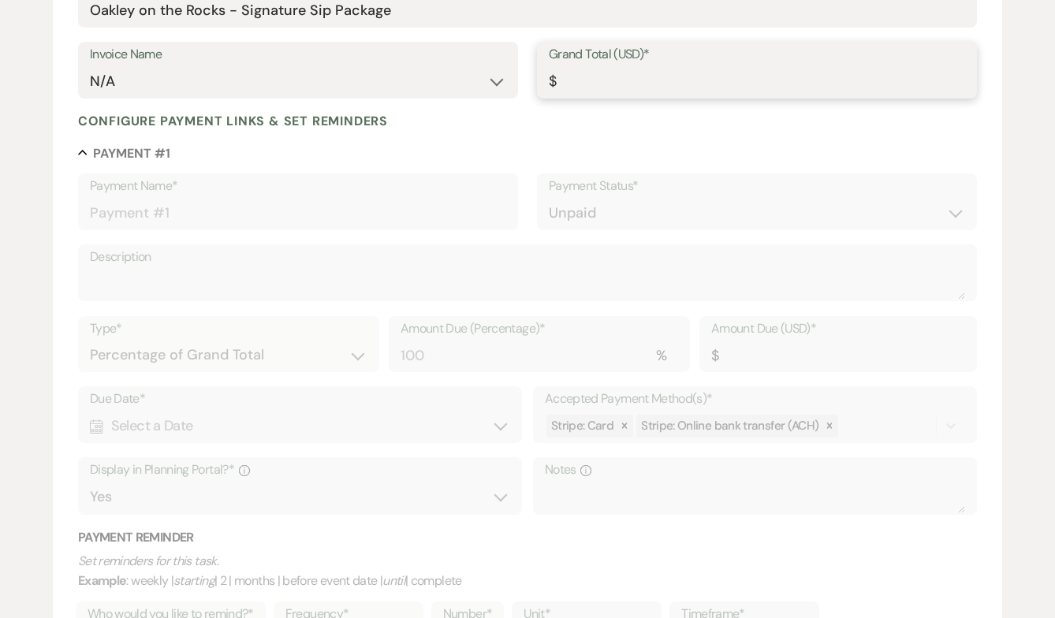
click at [574, 76] on input "Grand Total (USD)*" at bounding box center [757, 81] width 416 height 31
type input "1"
type input "1.00"
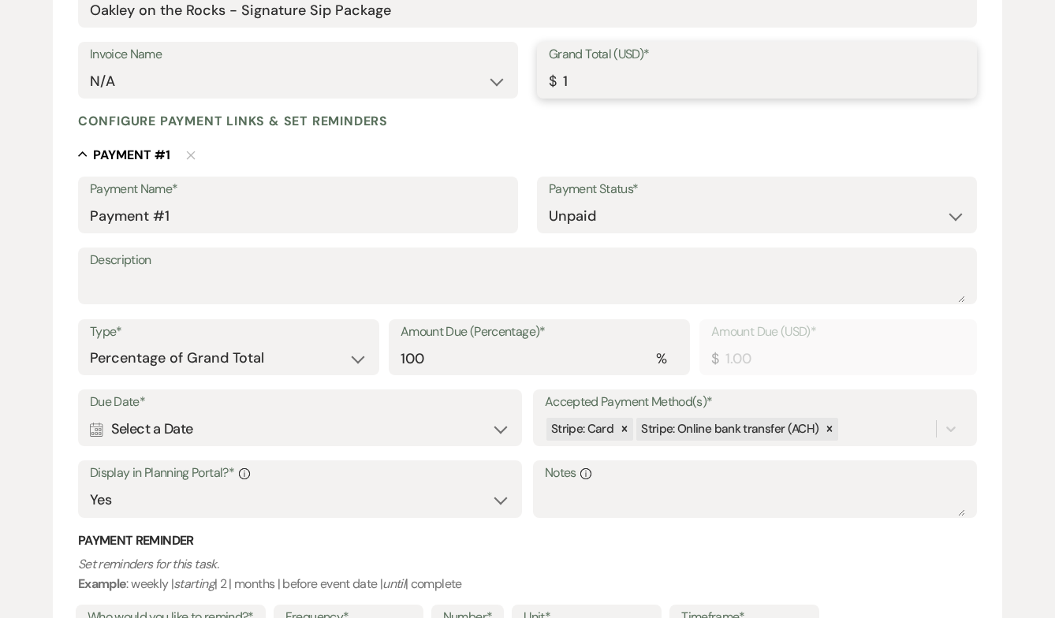
type input "18"
type input "18.00"
type input "180"
type input "180.00"
type input "1800"
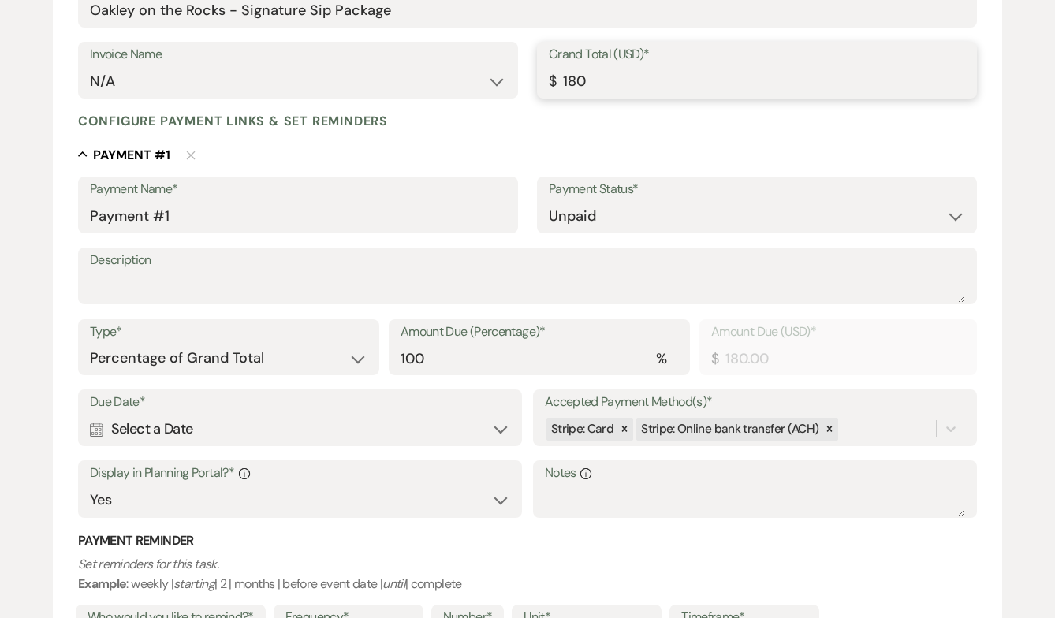
type input "1800.00"
click at [595, 136] on div "Configure payment links & set reminders Collapse Payment # 1 Delete Payment Nam…" at bounding box center [527, 415] width 899 height 605
click at [467, 445] on div "Due Date* Calendar Select a Date Expand" at bounding box center [300, 417] width 444 height 57
click at [451, 430] on div "Calendar Select a Date Expand" at bounding box center [300, 429] width 420 height 31
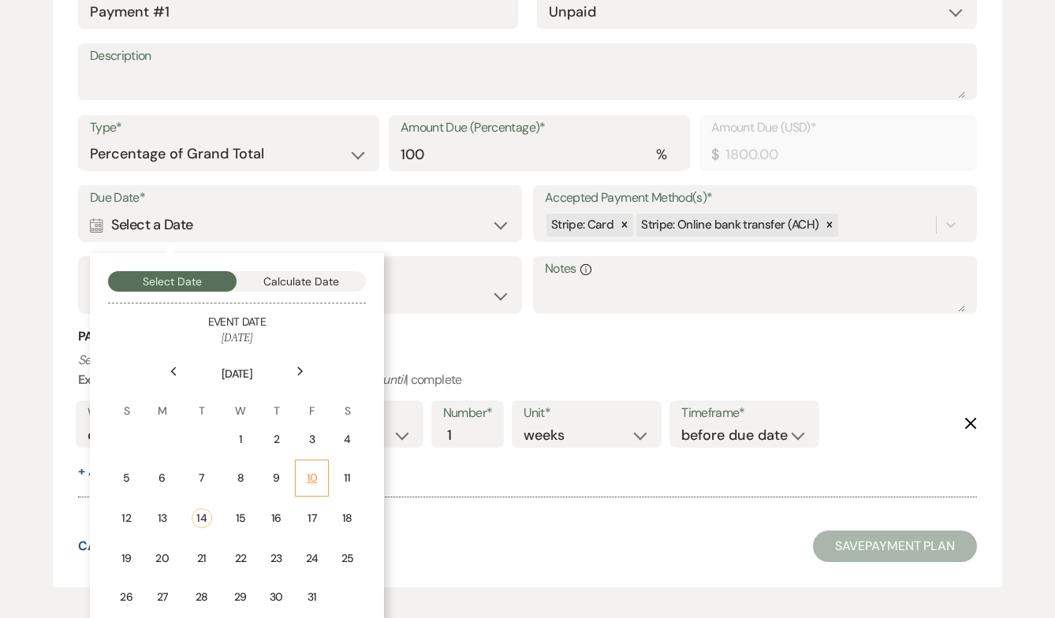
scroll to position [512, 0]
click at [315, 522] on div "17" at bounding box center [311, 517] width 13 height 17
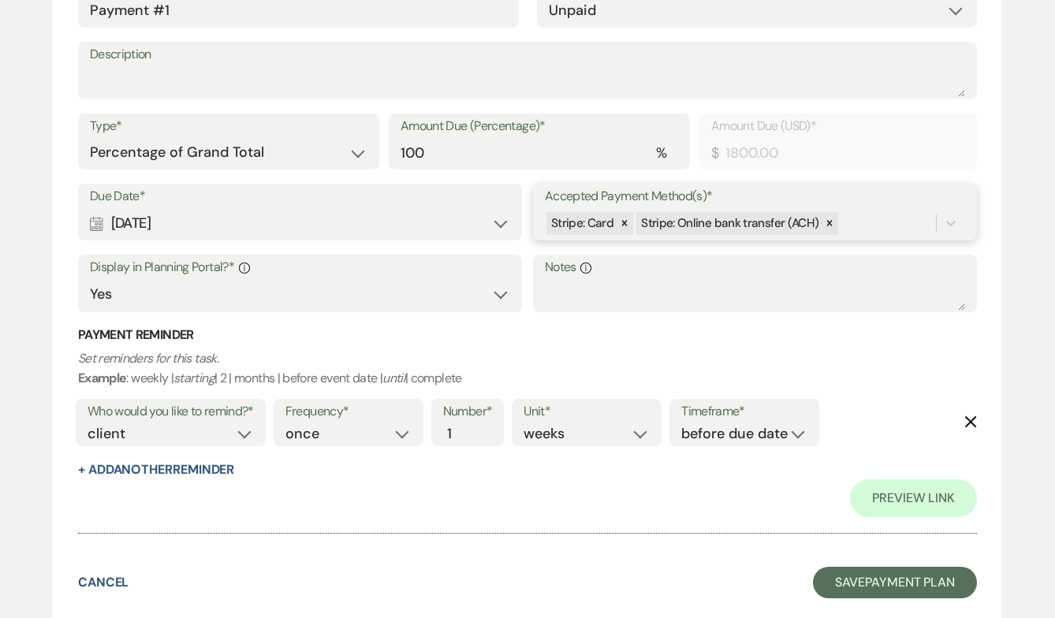
click at [859, 224] on div "Stripe: Card Stripe: Online bank transfer (ACH)" at bounding box center [740, 224] width 391 height 28
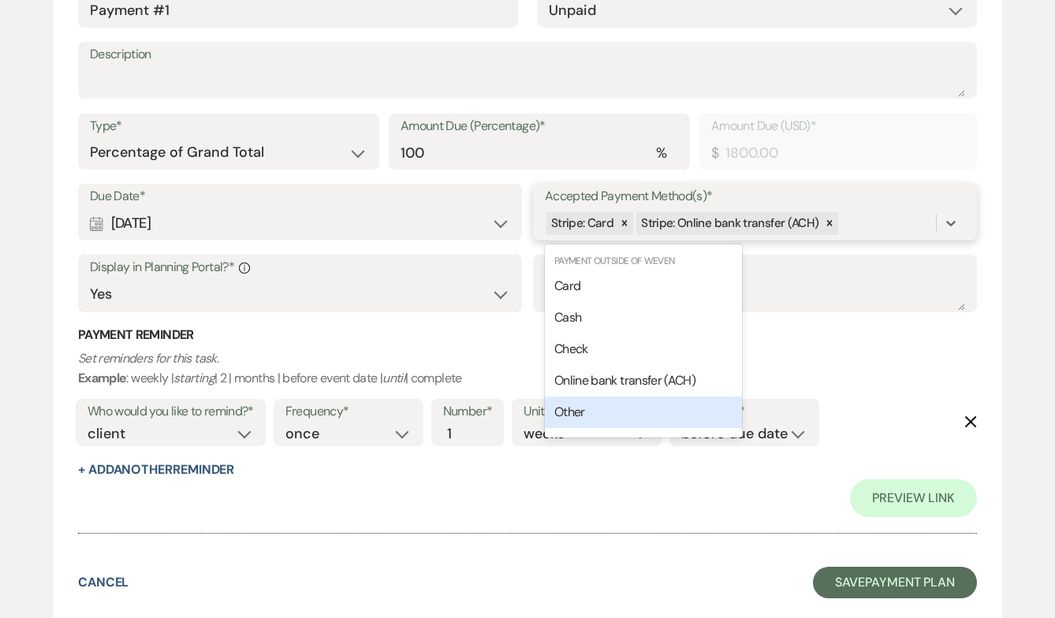
click at [595, 418] on div "Other" at bounding box center [643, 413] width 197 height 32
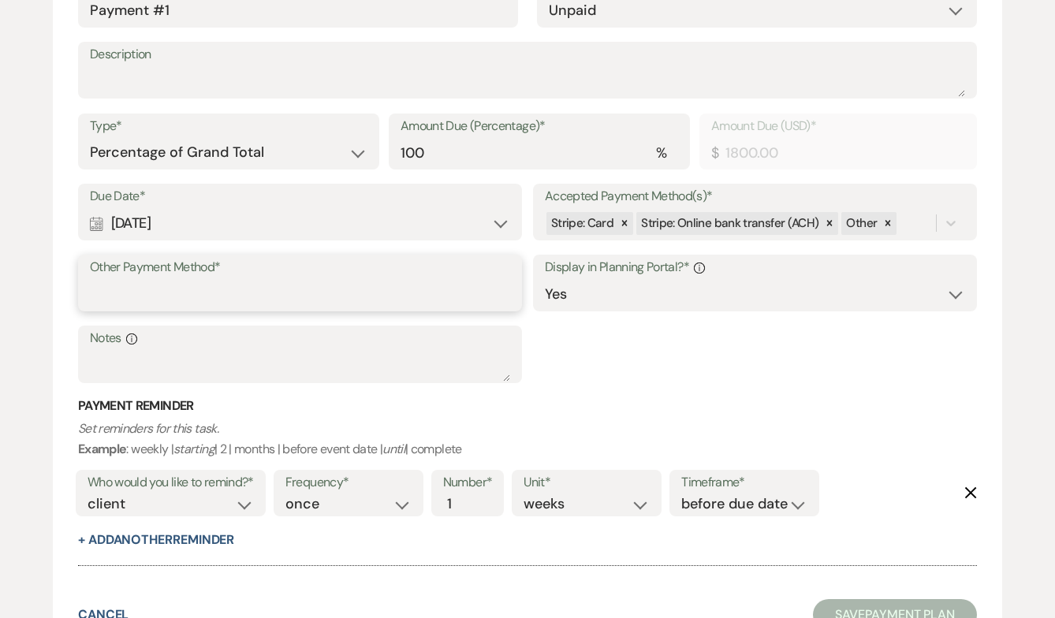
click at [266, 289] on input "Other Payment Method*" at bounding box center [300, 294] width 420 height 31
type input "Zelle [PHONE_NUMBER]"
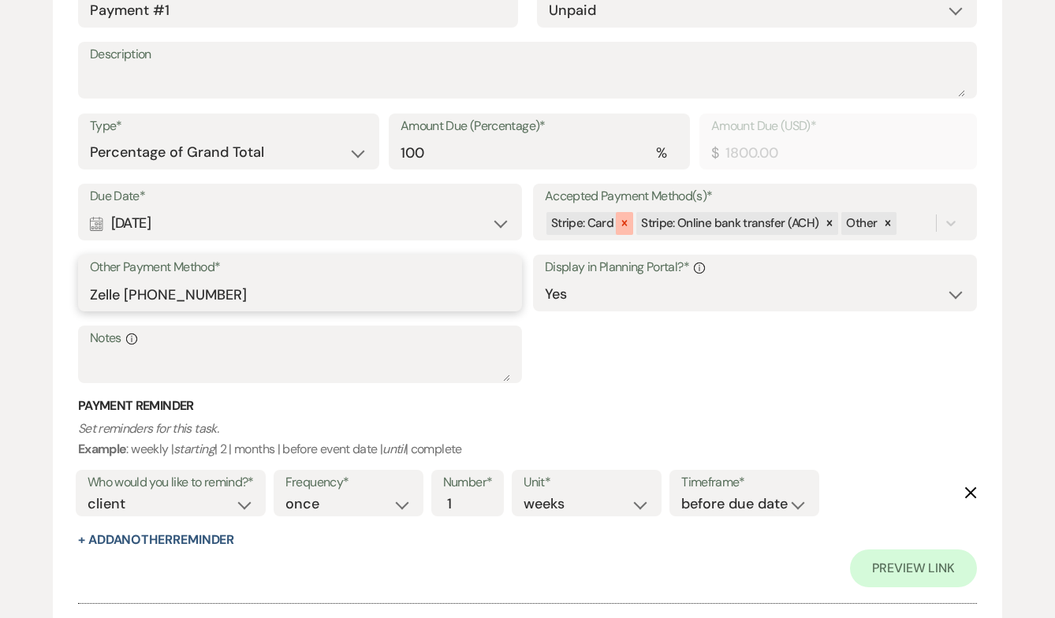
click at [623, 224] on icon at bounding box center [625, 224] width 6 height 6
click at [734, 226] on icon at bounding box center [739, 223] width 11 height 11
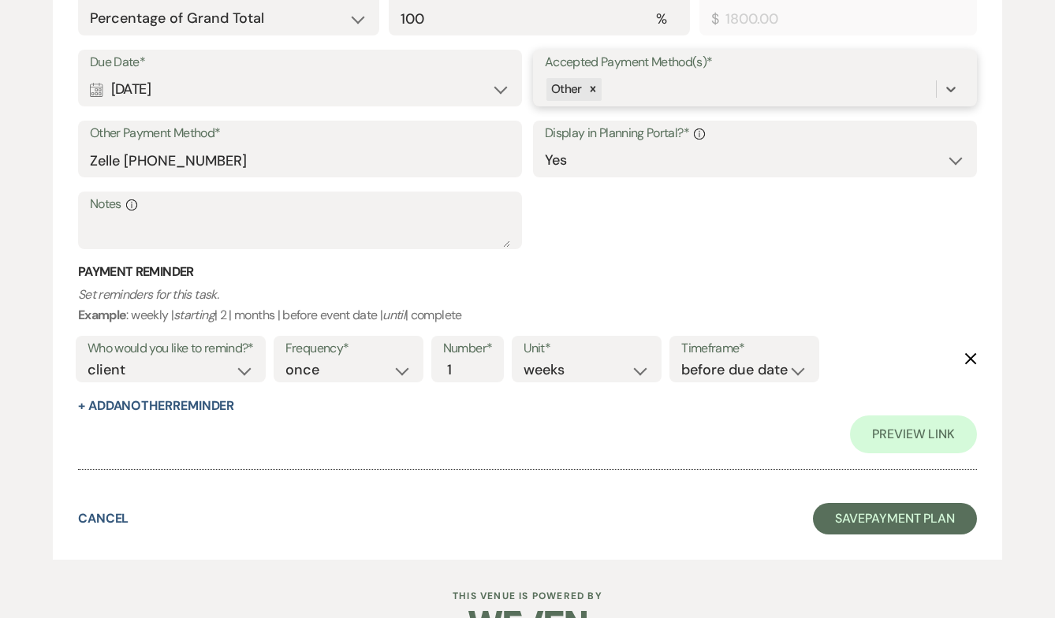
scroll to position [689, 0]
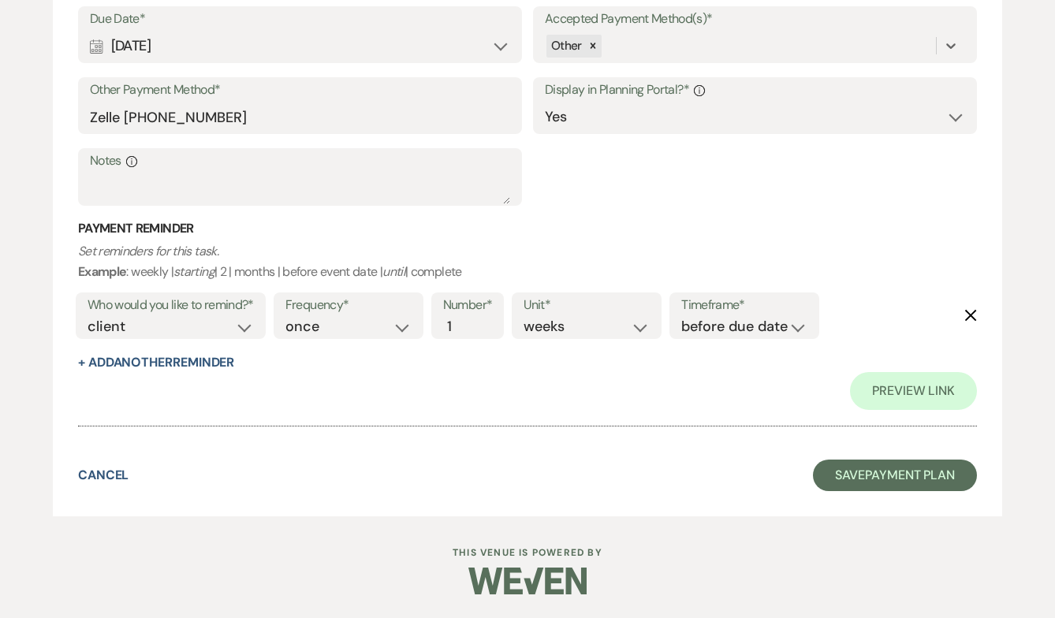
click at [751, 216] on div "Due Date* Calendar [DATE] Expand Accepted Payment Method(s)* option [object Obj…" at bounding box center [527, 113] width 899 height 214
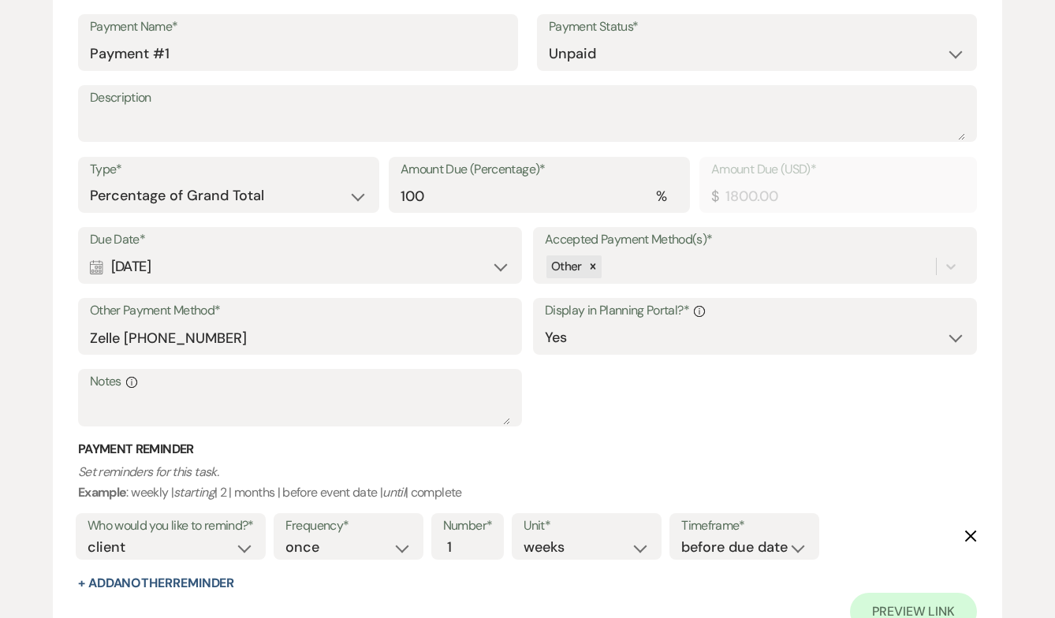
scroll to position [506, 0]
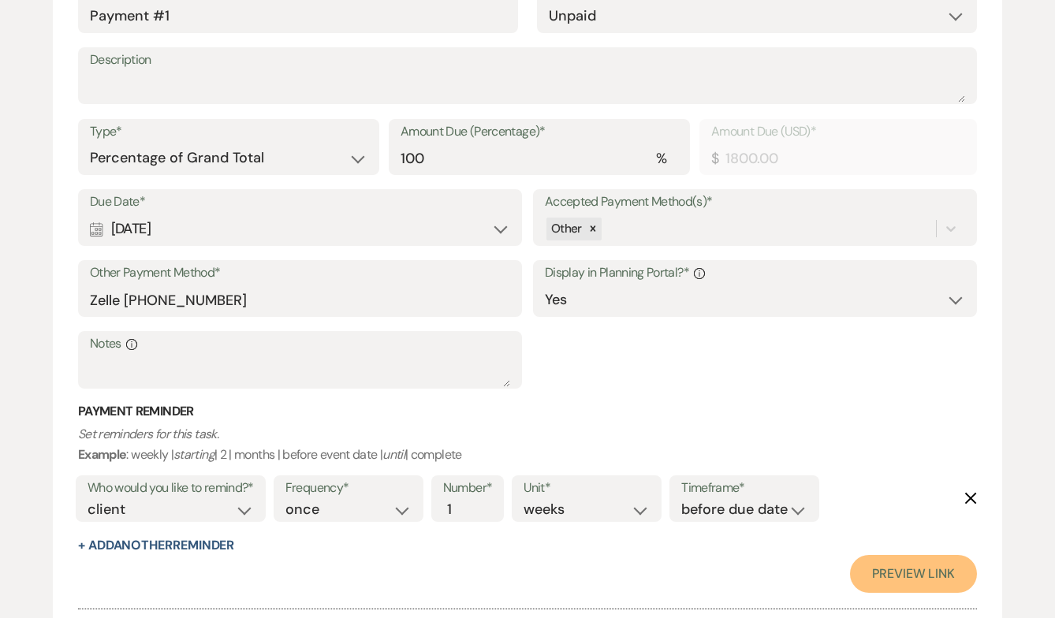
click at [889, 568] on link "Preview Link" at bounding box center [913, 574] width 127 height 38
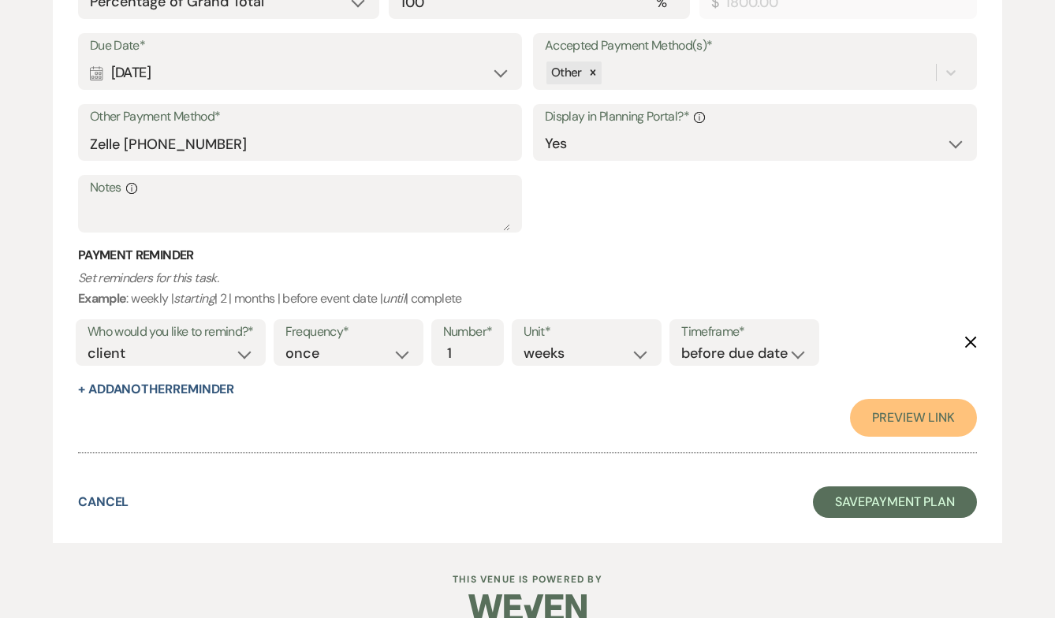
scroll to position [689, 0]
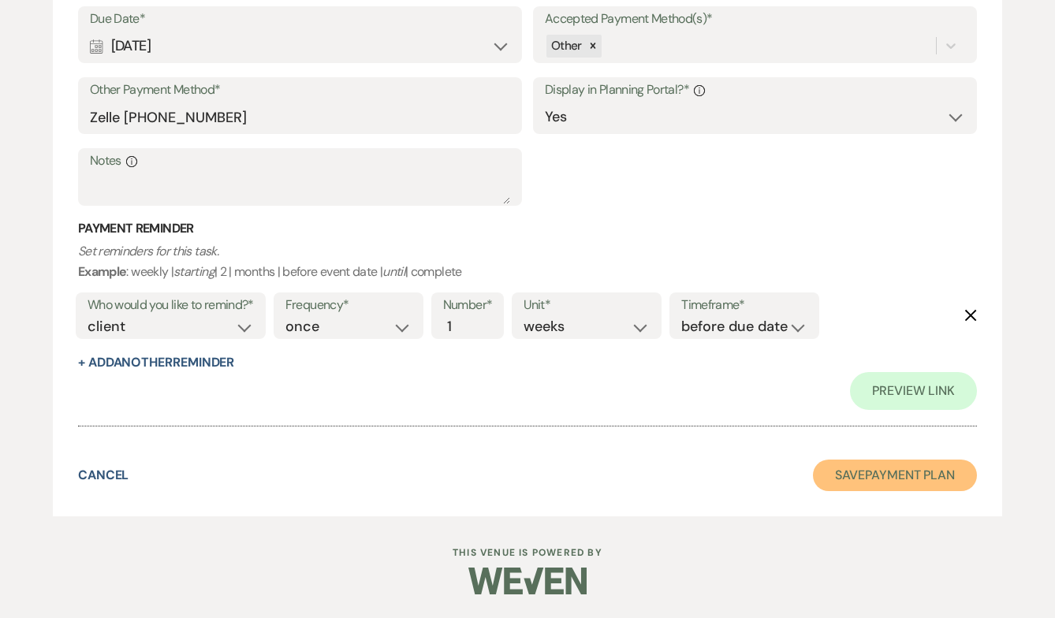
click at [904, 473] on button "Save Payment Plan" at bounding box center [895, 476] width 164 height 32
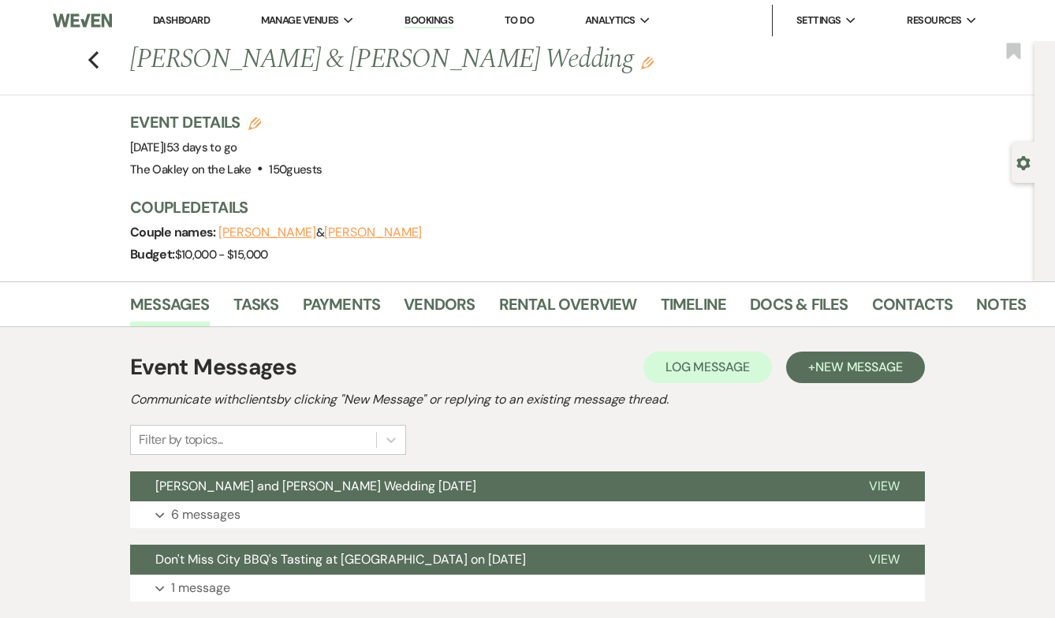
click at [188, 17] on link "Dashboard" at bounding box center [181, 19] width 57 height 13
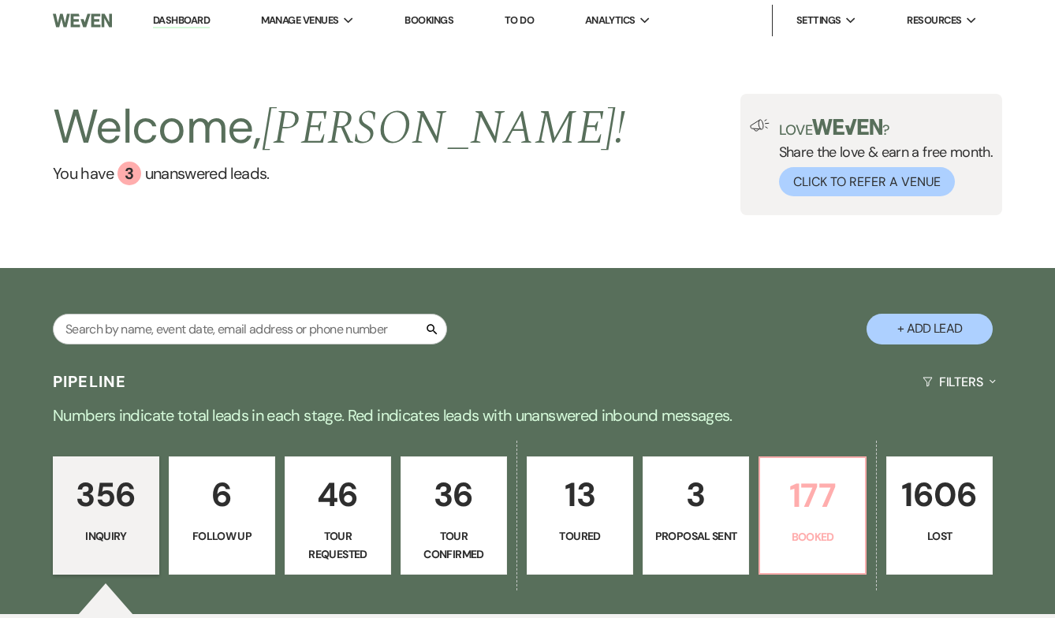
click at [825, 488] on p "177" at bounding box center [813, 495] width 86 height 53
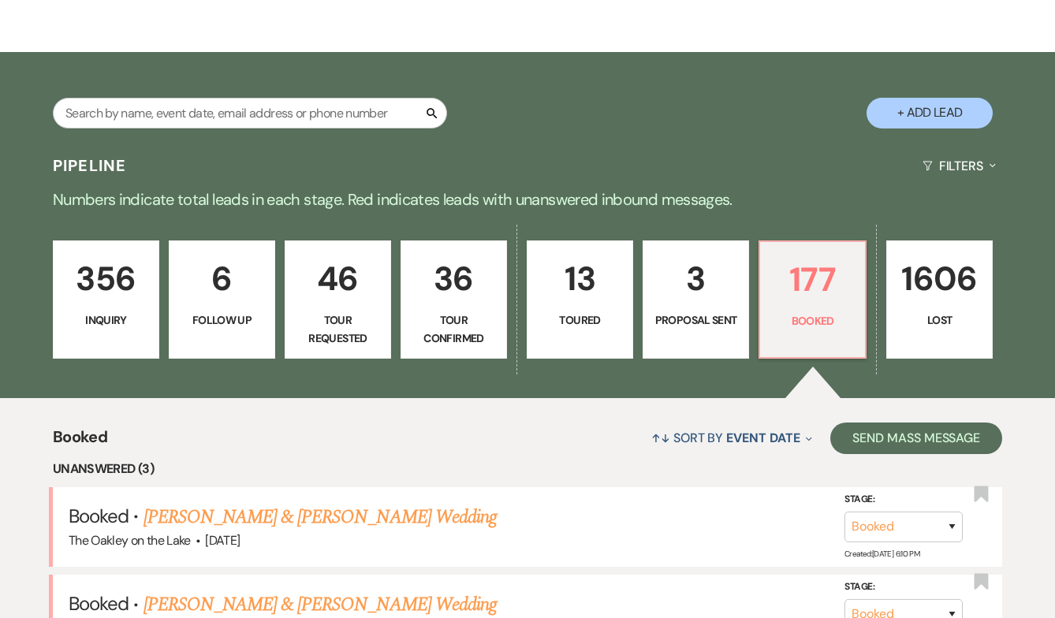
scroll to position [334, 0]
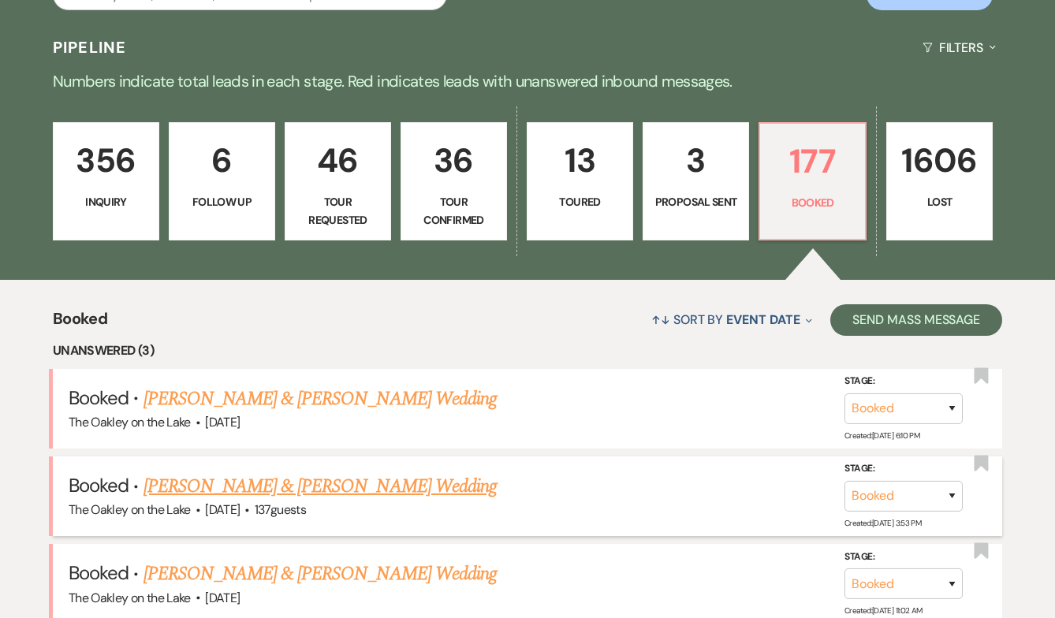
click at [299, 483] on link "[PERSON_NAME] & [PERSON_NAME] Wedding" at bounding box center [319, 486] width 353 height 28
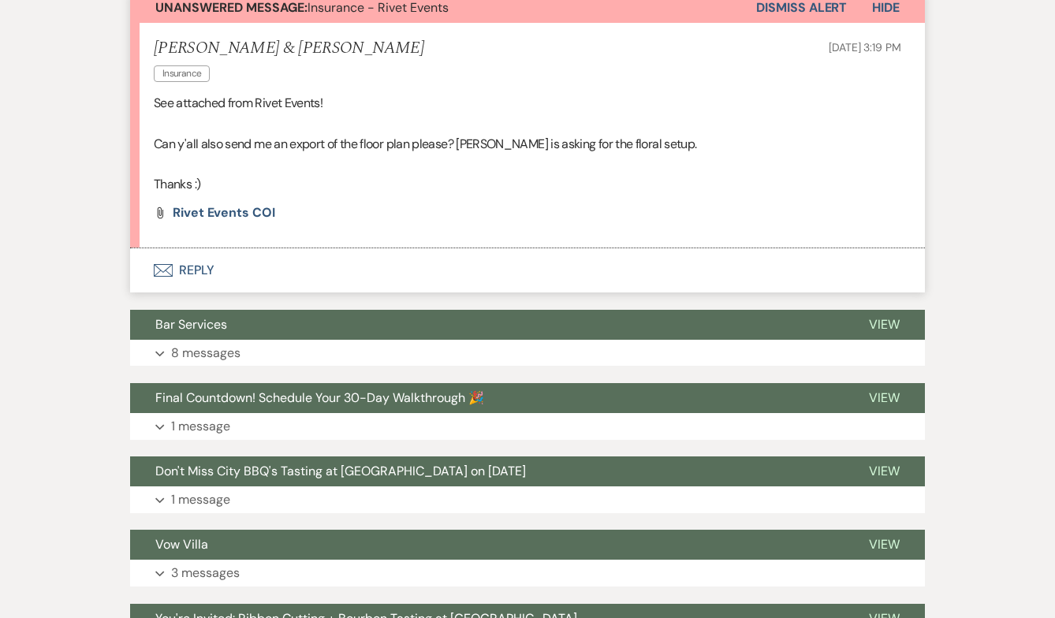
scroll to position [456, 0]
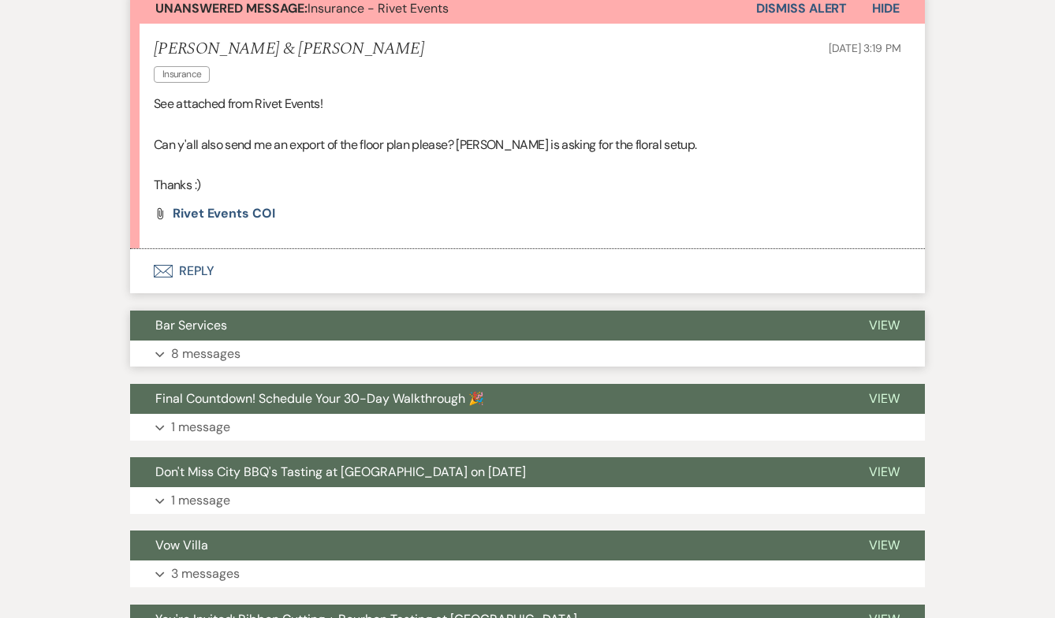
click at [287, 338] on button "Bar Services" at bounding box center [487, 326] width 714 height 30
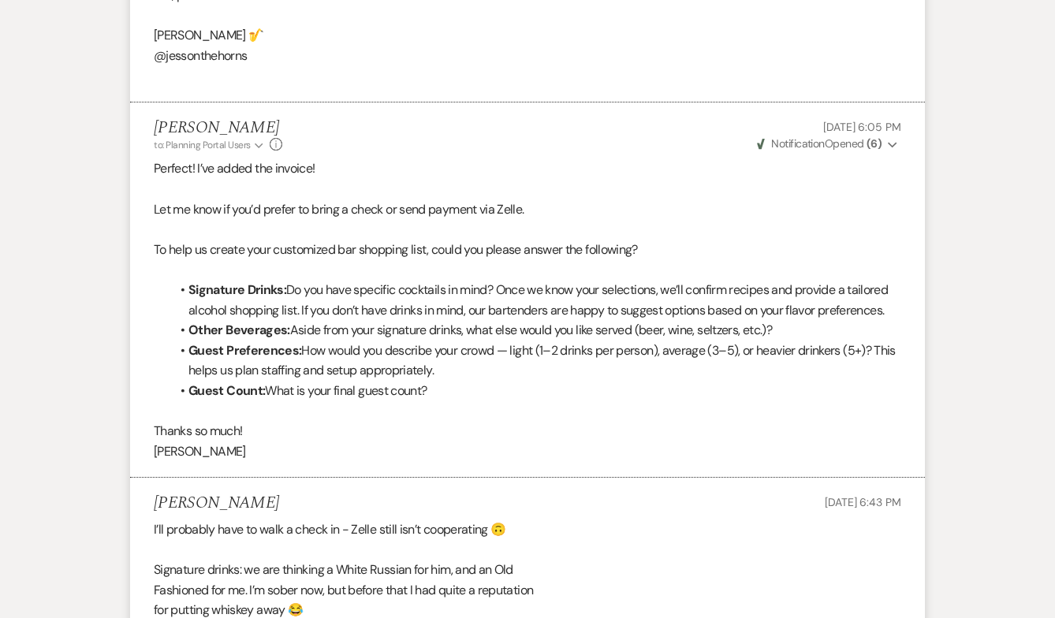
scroll to position [2154, 0]
click at [188, 278] on span at bounding box center [188, 288] width 0 height 20
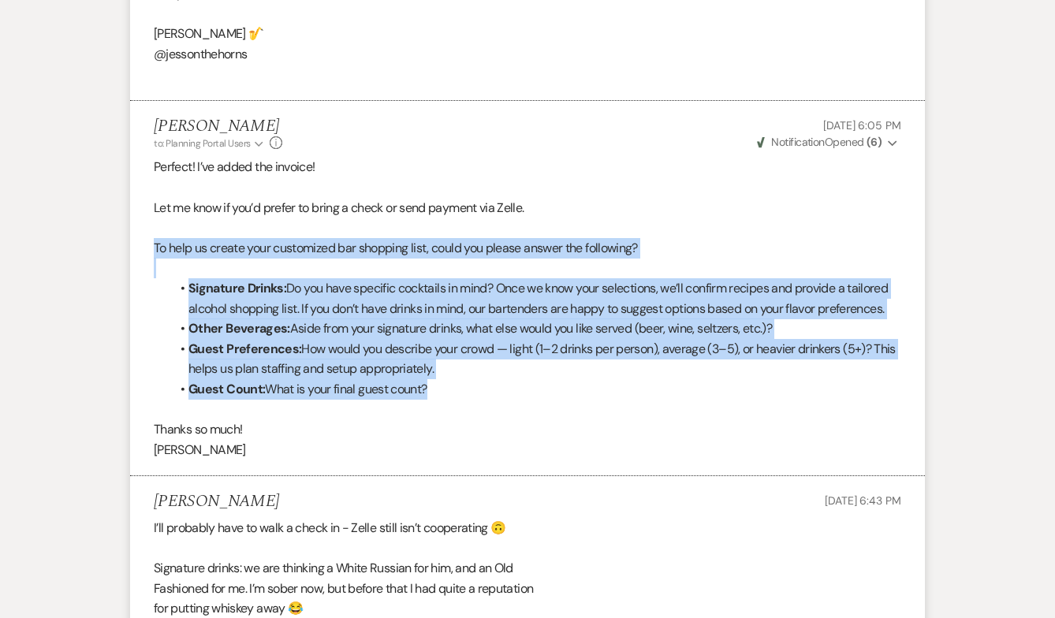
drag, startPoint x: 155, startPoint y: 248, endPoint x: 455, endPoint y: 397, distance: 335.0
click at [455, 397] on div "Perfect! I’ve added the invoice! Let me know if you’d prefer to bring a check o…" at bounding box center [527, 308] width 747 height 303
copy div "To help us create your customized bar shopping list, could you please answer th…"
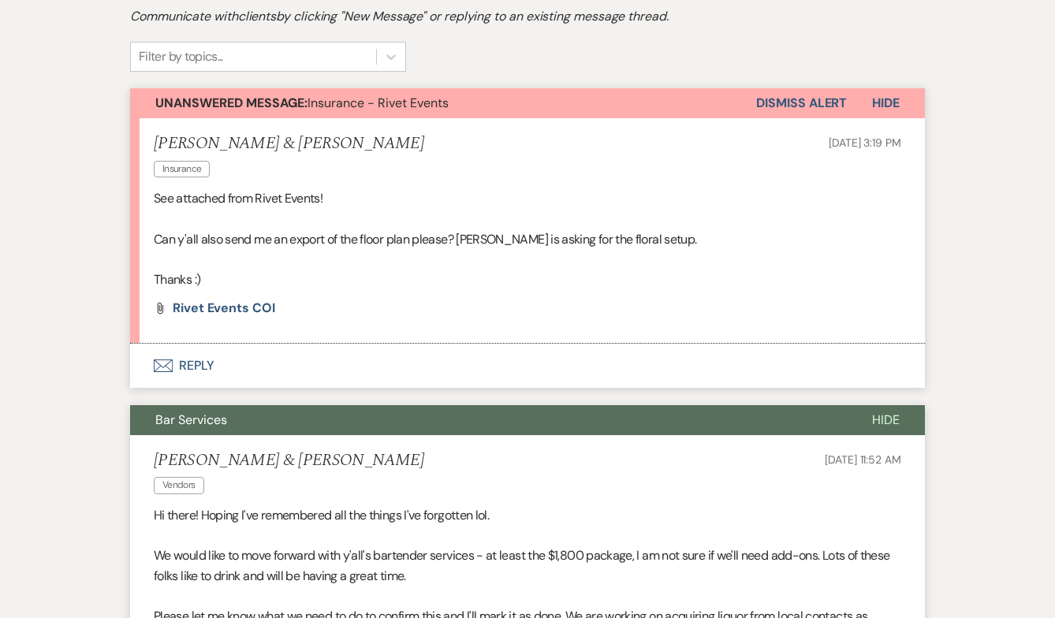
scroll to position [0, 0]
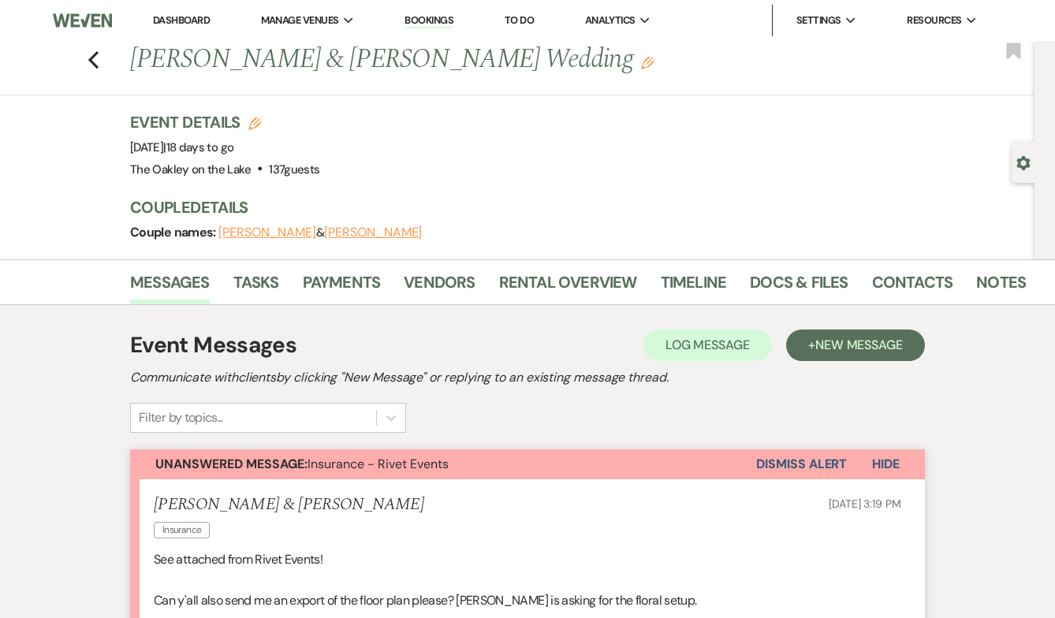
click at [437, 20] on link "Bookings" at bounding box center [428, 20] width 49 height 15
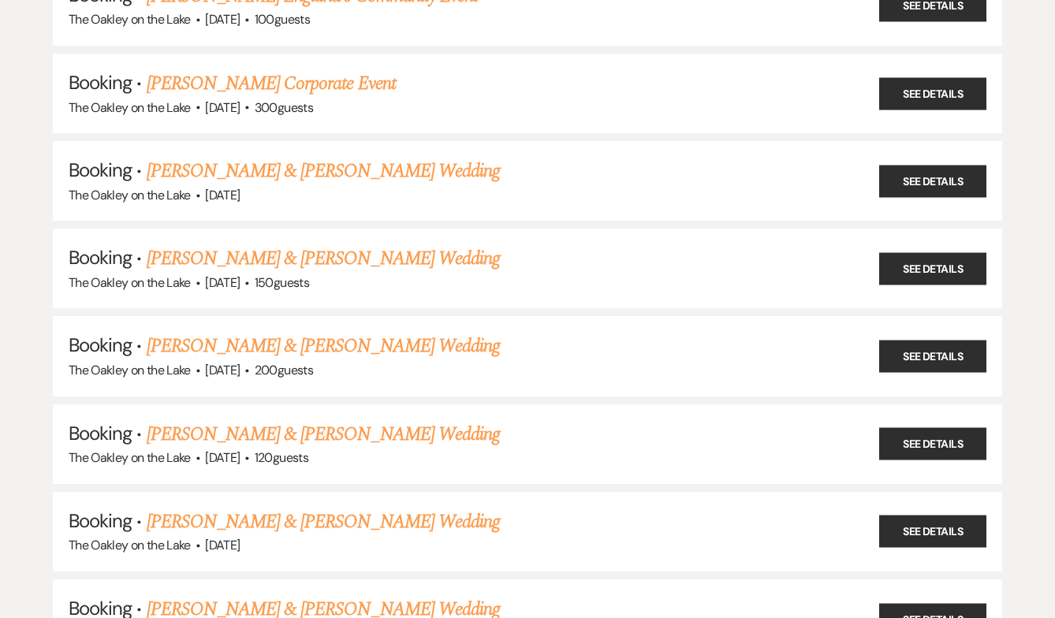
scroll to position [2160, 0]
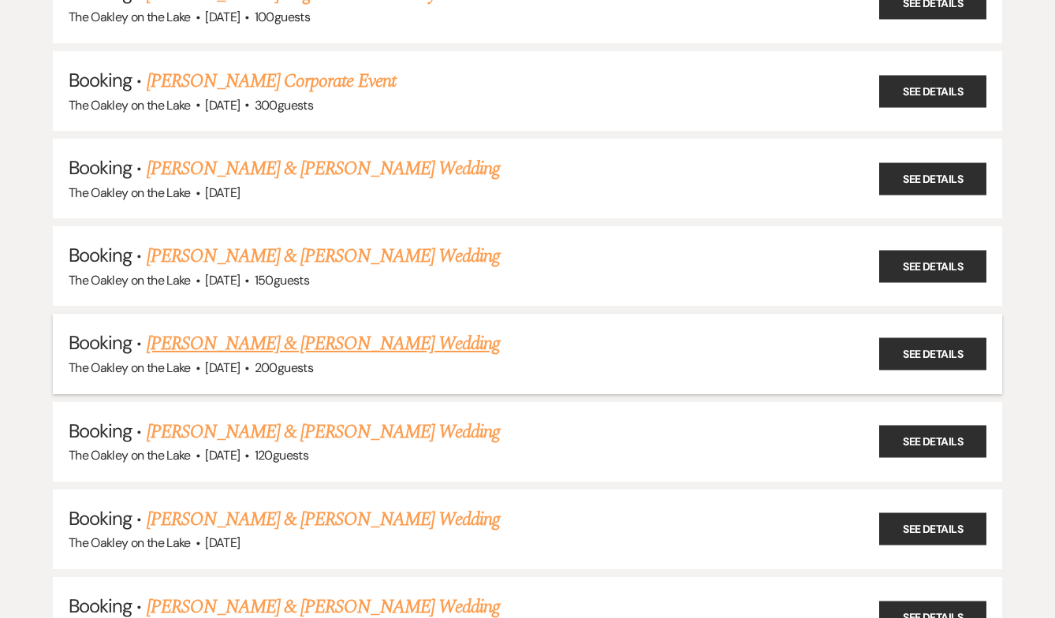
click at [341, 330] on link "[PERSON_NAME] & [PERSON_NAME] Wedding" at bounding box center [323, 344] width 353 height 28
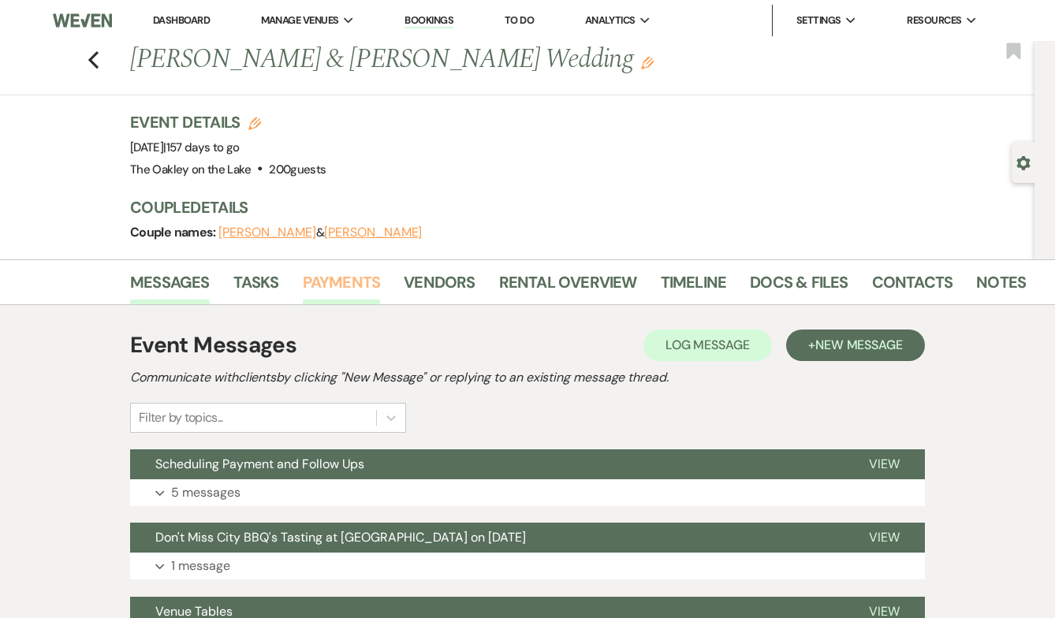
click at [311, 278] on link "Payments" at bounding box center [342, 287] width 78 height 35
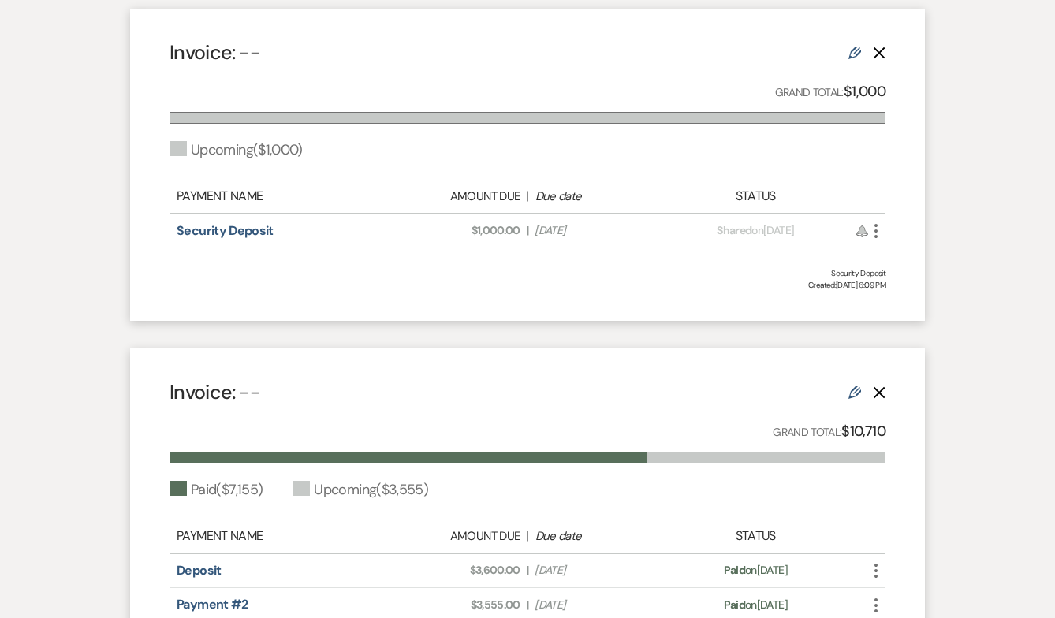
scroll to position [679, 0]
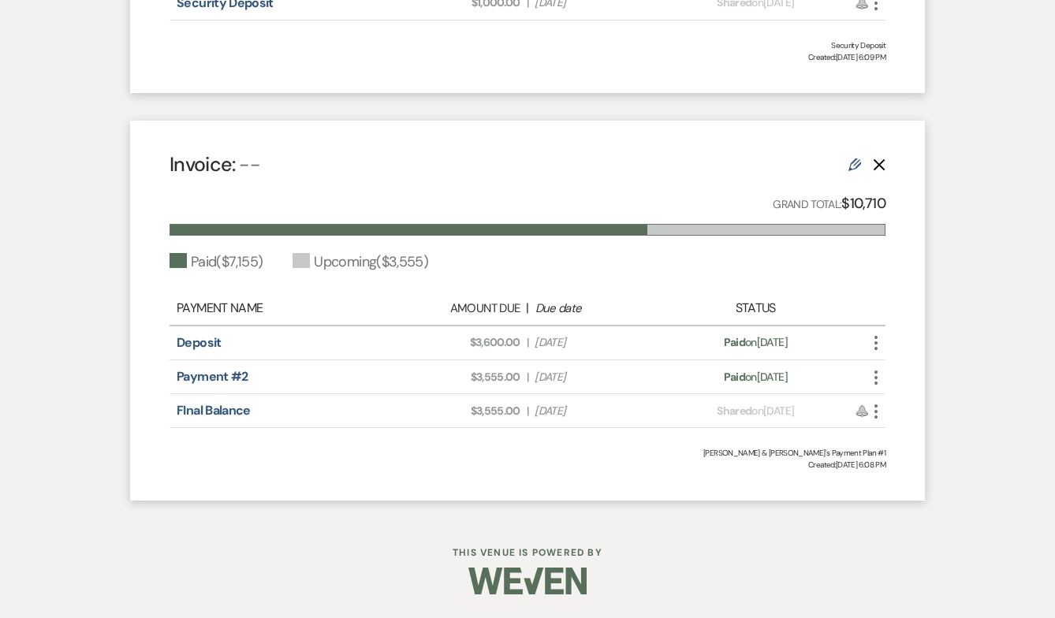
click at [875, 375] on icon "More" at bounding box center [875, 377] width 19 height 19
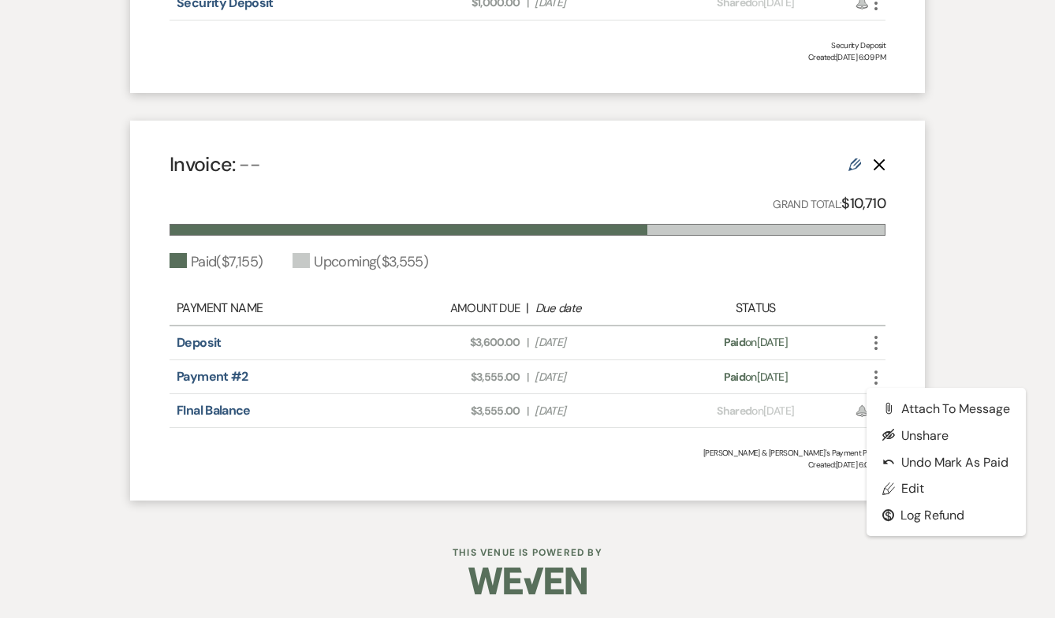
click at [946, 368] on div "Payments Generate and share payment links to collect and/or log payment for thi…" at bounding box center [527, 71] width 899 height 891
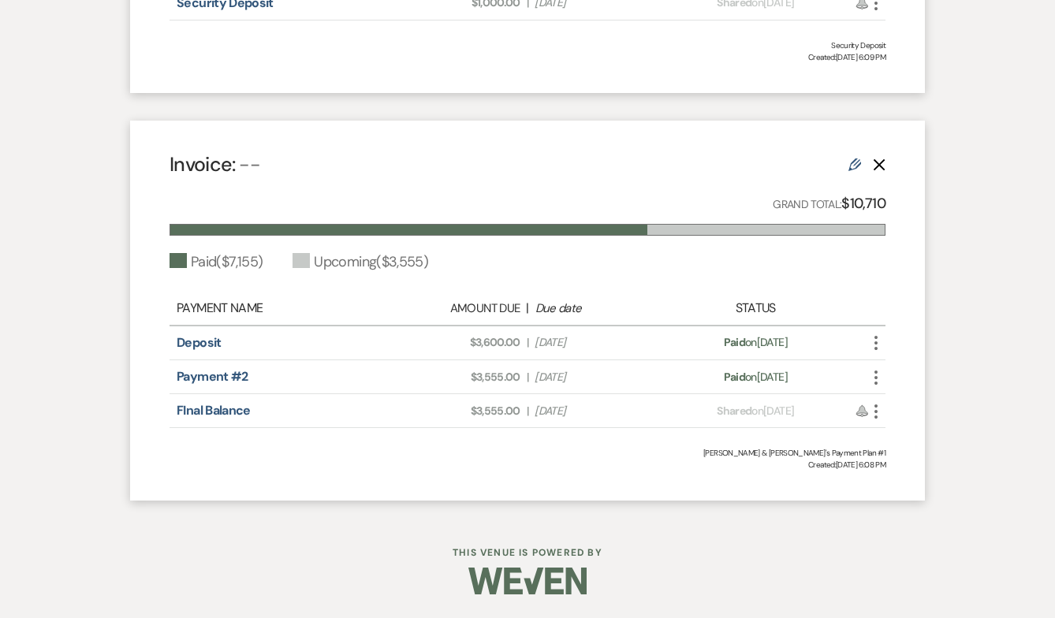
click at [872, 381] on icon "More" at bounding box center [875, 377] width 19 height 19
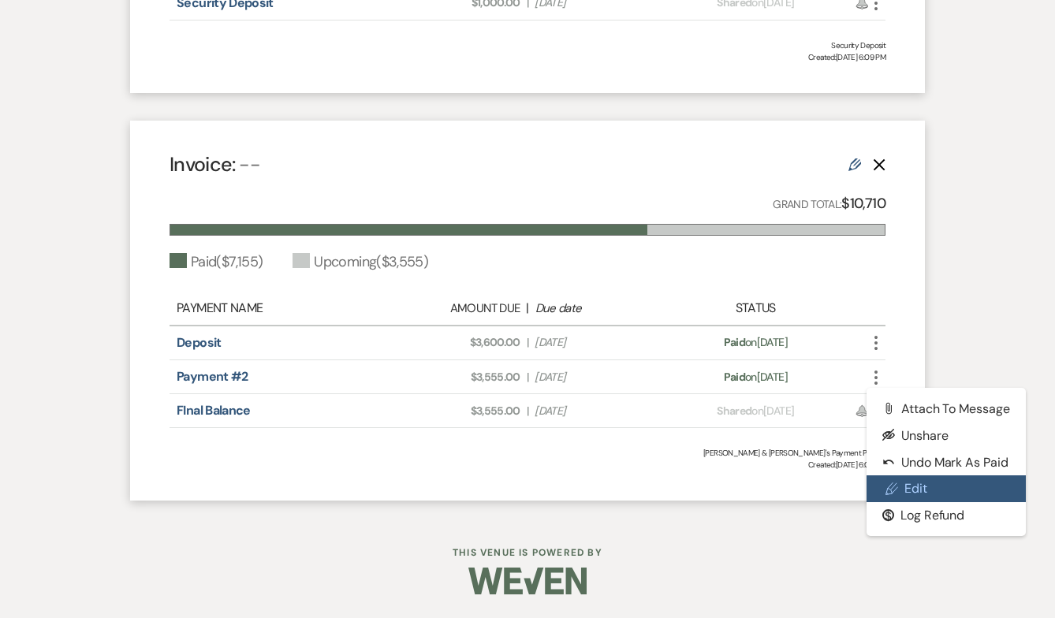
click at [909, 493] on link "Pencil Edit" at bounding box center [945, 488] width 159 height 27
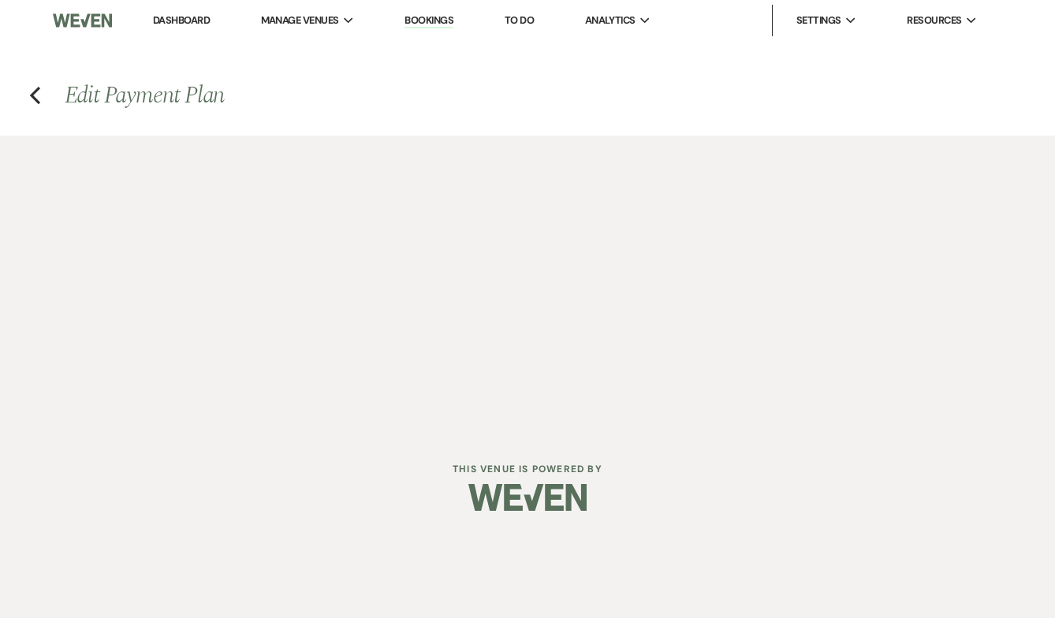
select select "1"
select select "true"
select select "1"
select select "true"
select select "2"
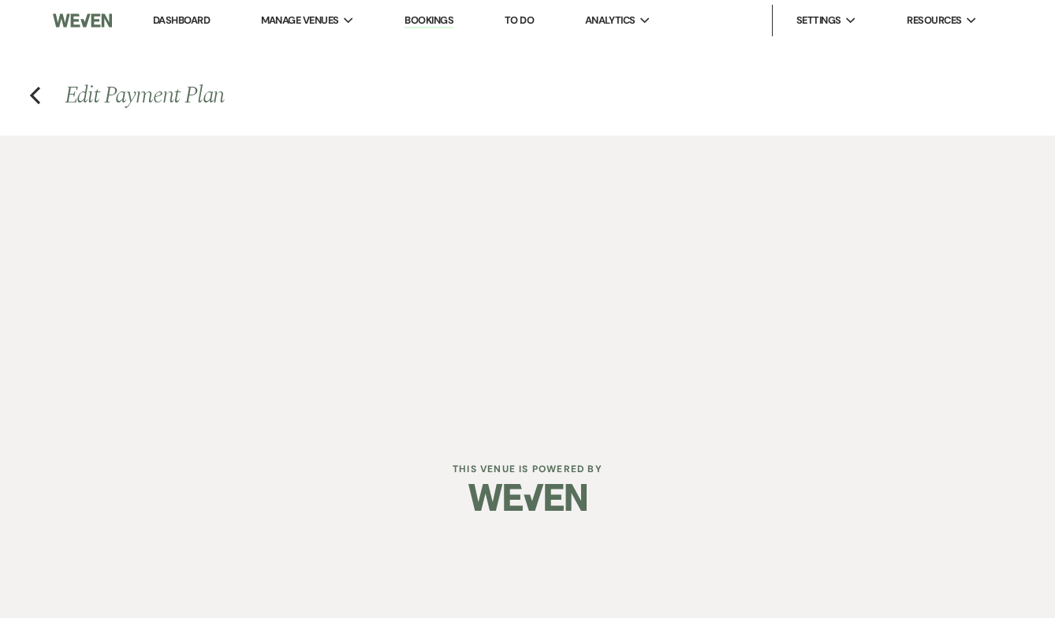
select select "flat"
select select "true"
select select "client"
select select "weeks"
select select "client"
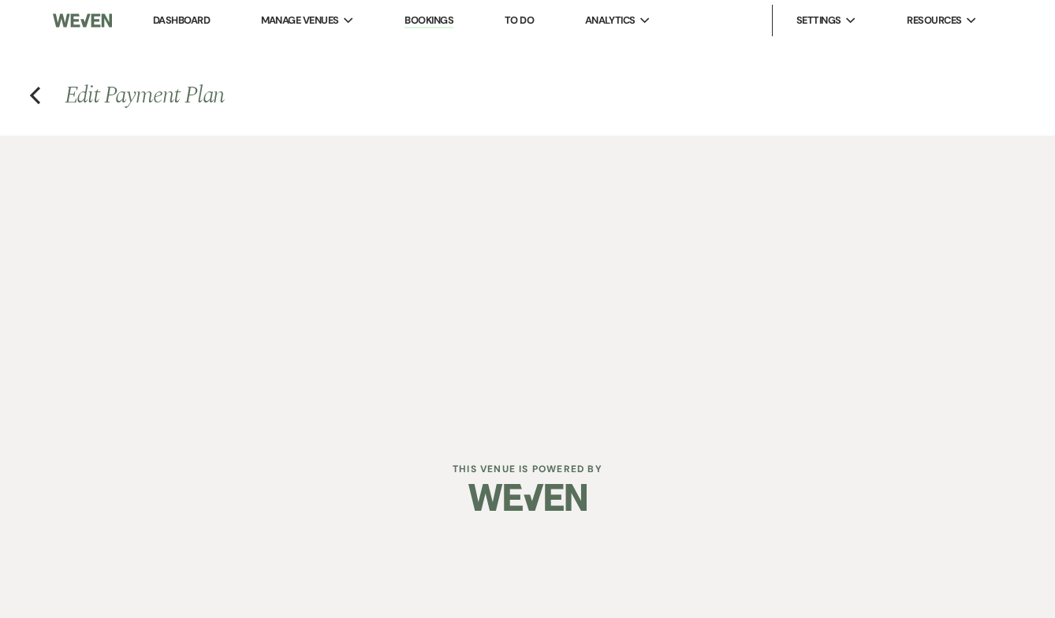
select select "days"
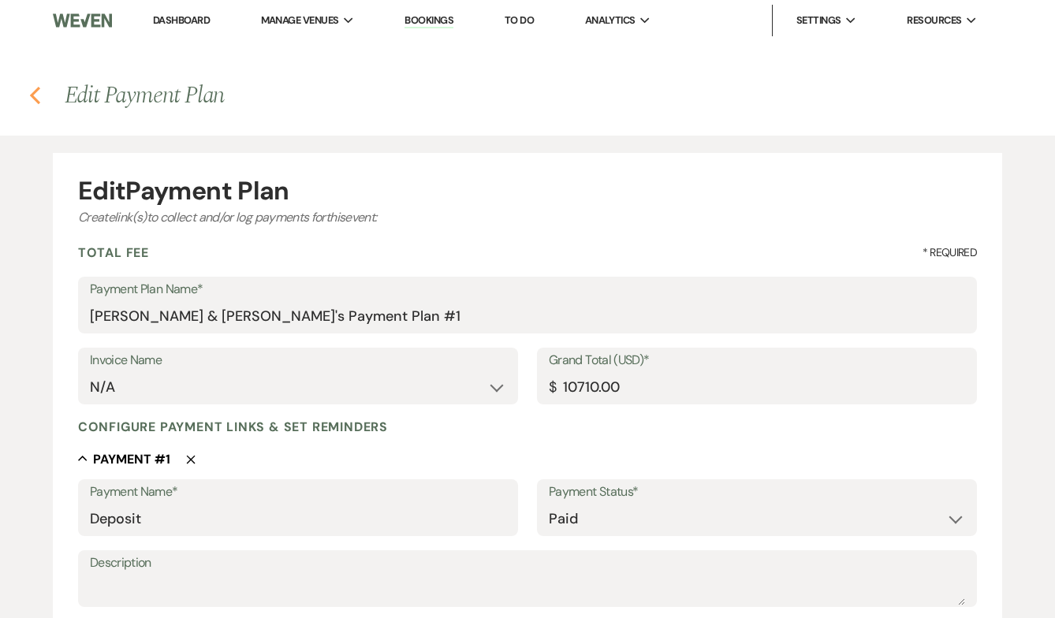
click at [33, 90] on icon "Previous" at bounding box center [35, 95] width 12 height 19
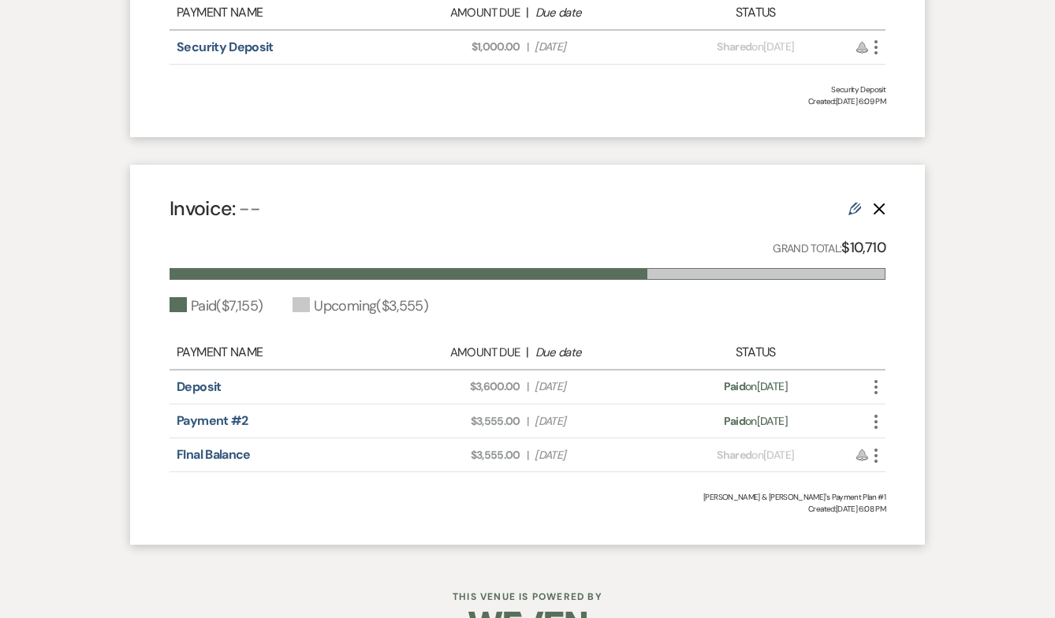
scroll to position [643, 0]
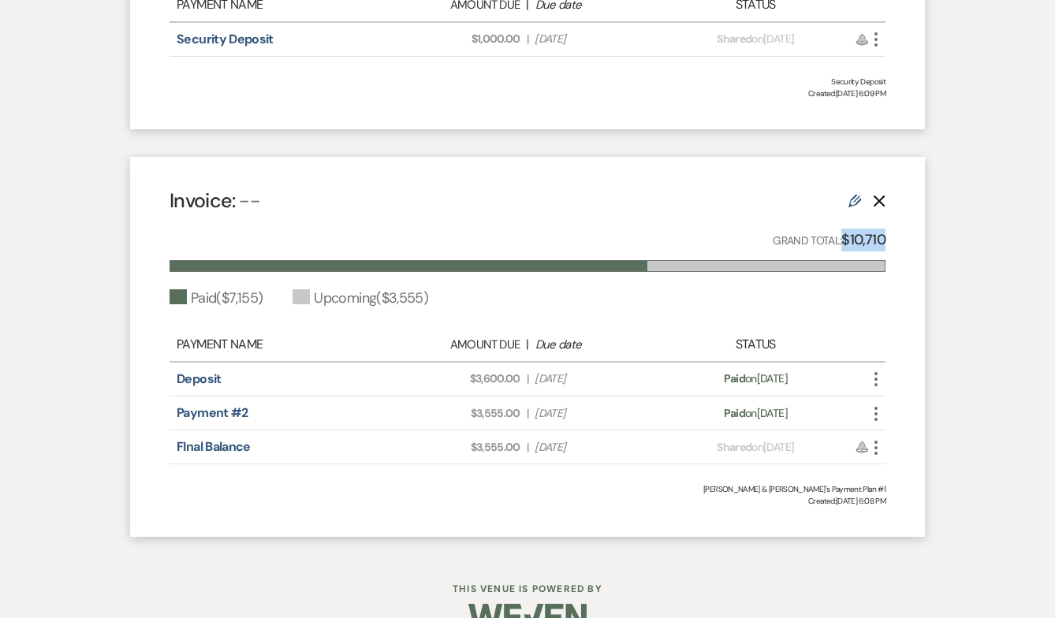
drag, startPoint x: 840, startPoint y: 240, endPoint x: 893, endPoint y: 242, distance: 52.8
click at [893, 243] on div "Invoice: -- Edit Delete Grand Total: $10,710 Paid ( $7,155 ) Upcoming ( $3,555 …" at bounding box center [527, 347] width 795 height 380
copy p "$10,710"
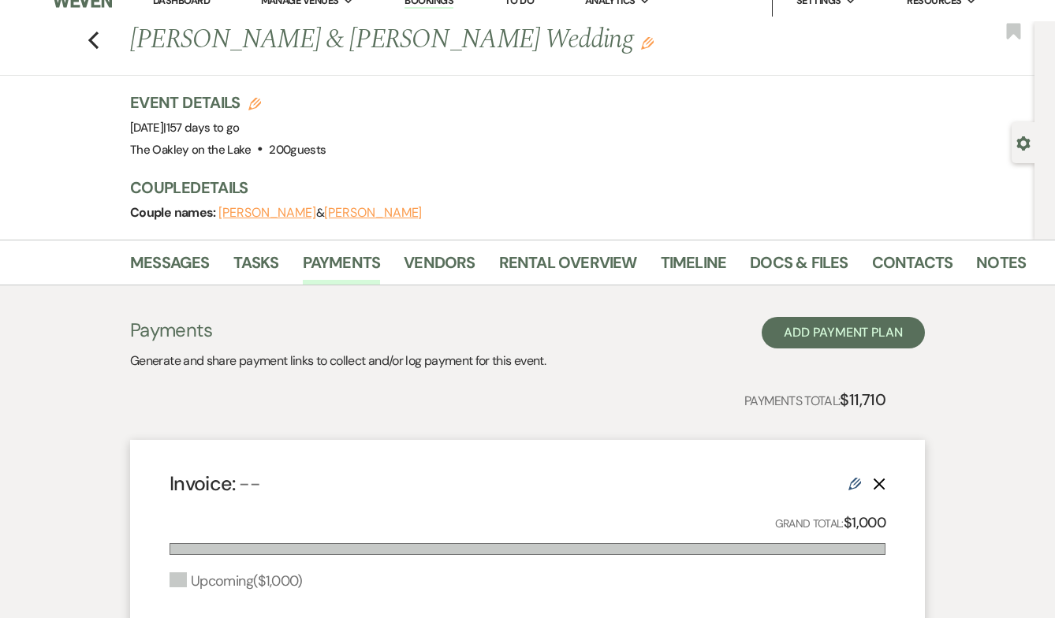
scroll to position [0, 0]
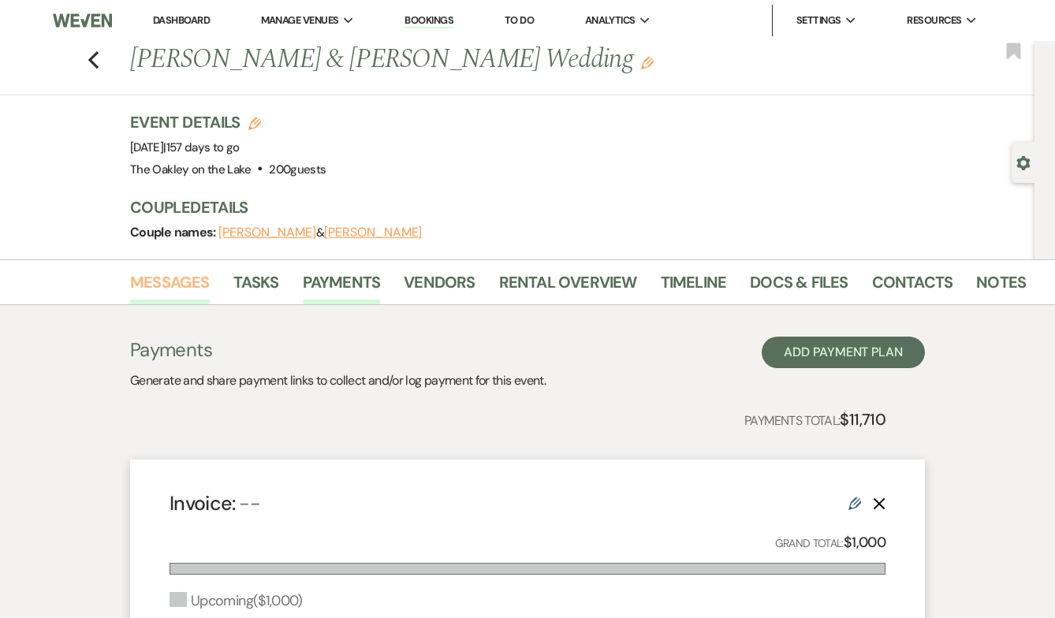
click at [166, 289] on link "Messages" at bounding box center [170, 287] width 80 height 35
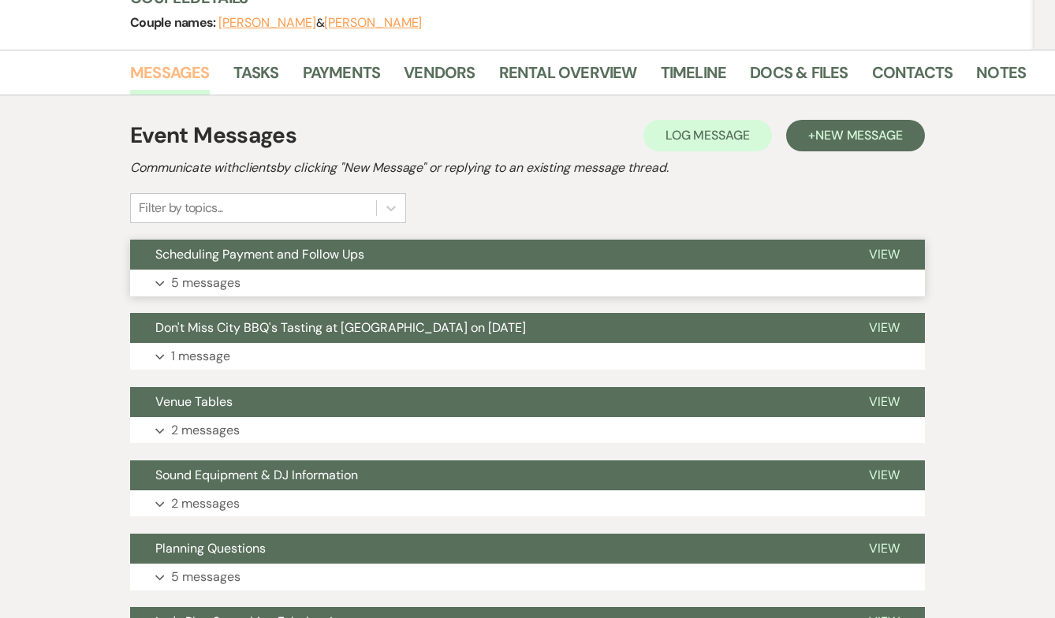
scroll to position [224, 0]
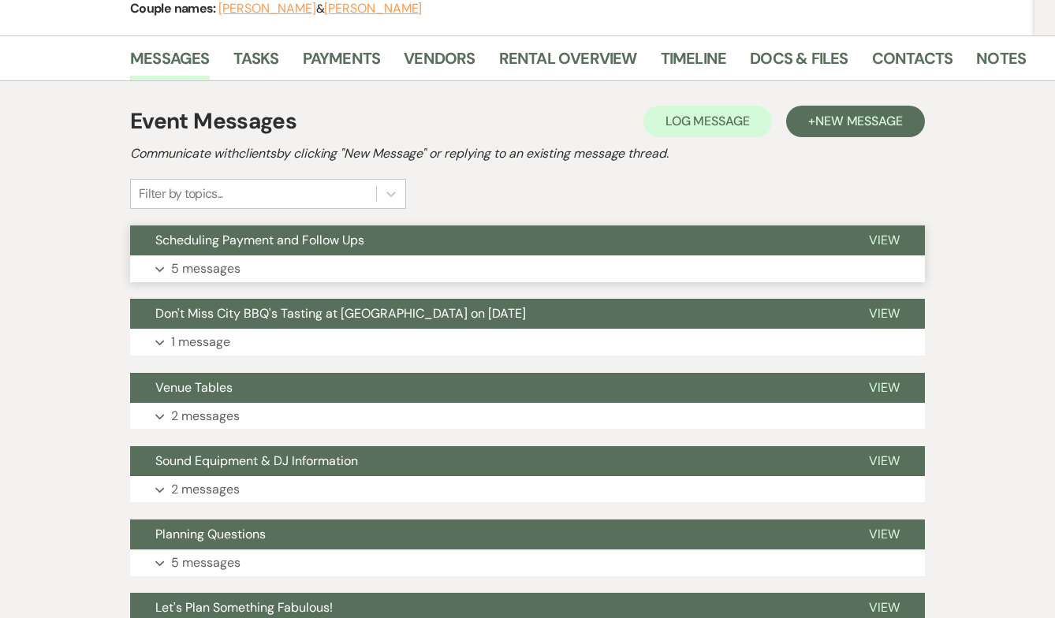
click at [296, 261] on button "Expand 5 messages" at bounding box center [527, 268] width 795 height 27
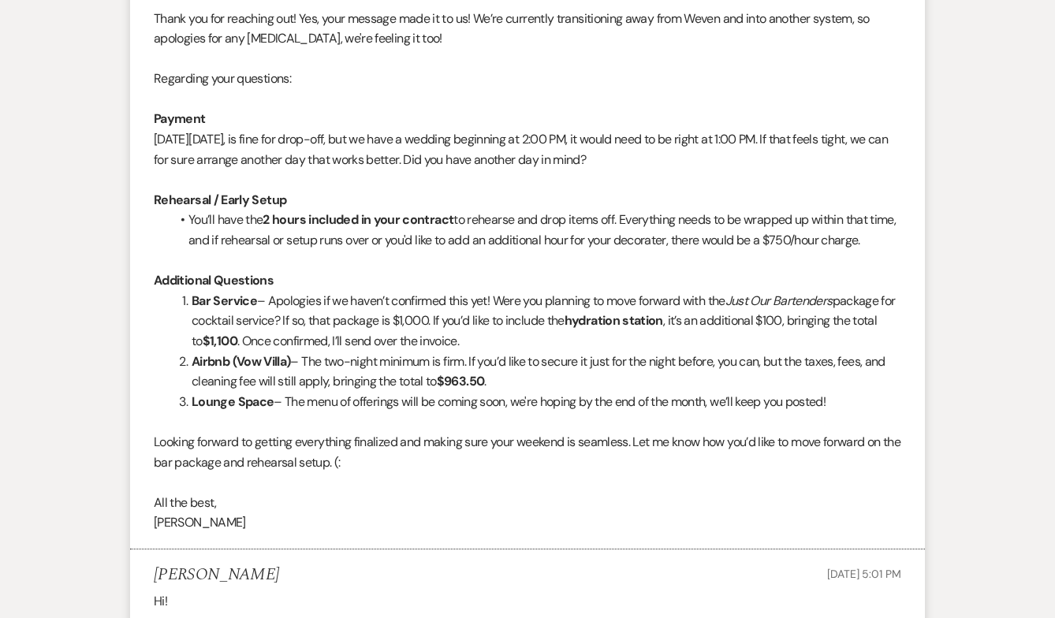
scroll to position [1852, 0]
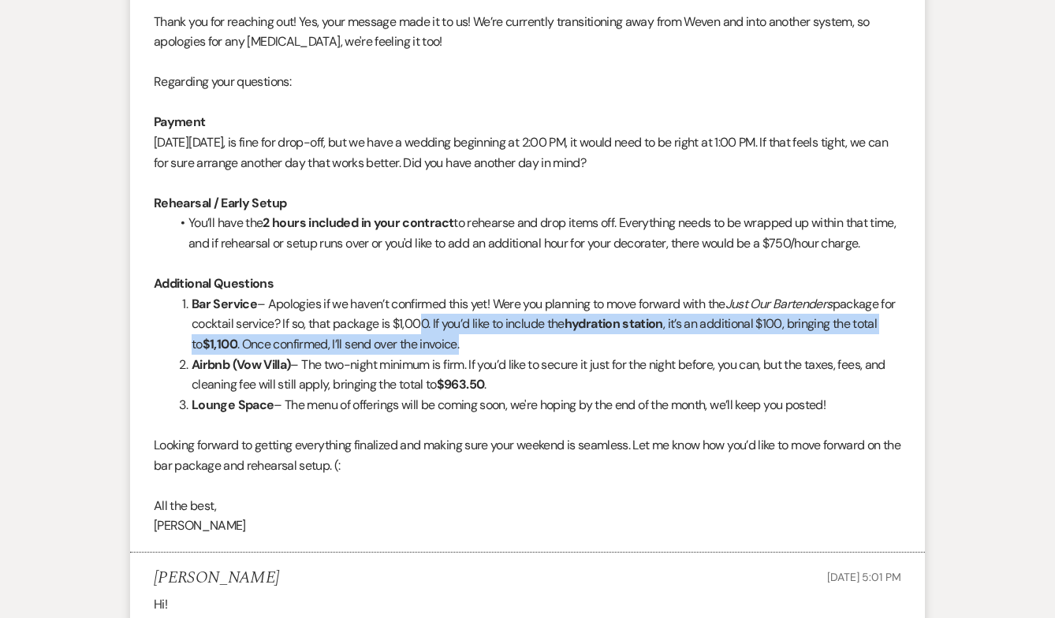
drag, startPoint x: 516, startPoint y: 352, endPoint x: 435, endPoint y: 333, distance: 83.4
click at [435, 333] on li "Bar Service – Apologies if we haven’t confirmed this yet! Were you planning to …" at bounding box center [537, 324] width 729 height 61
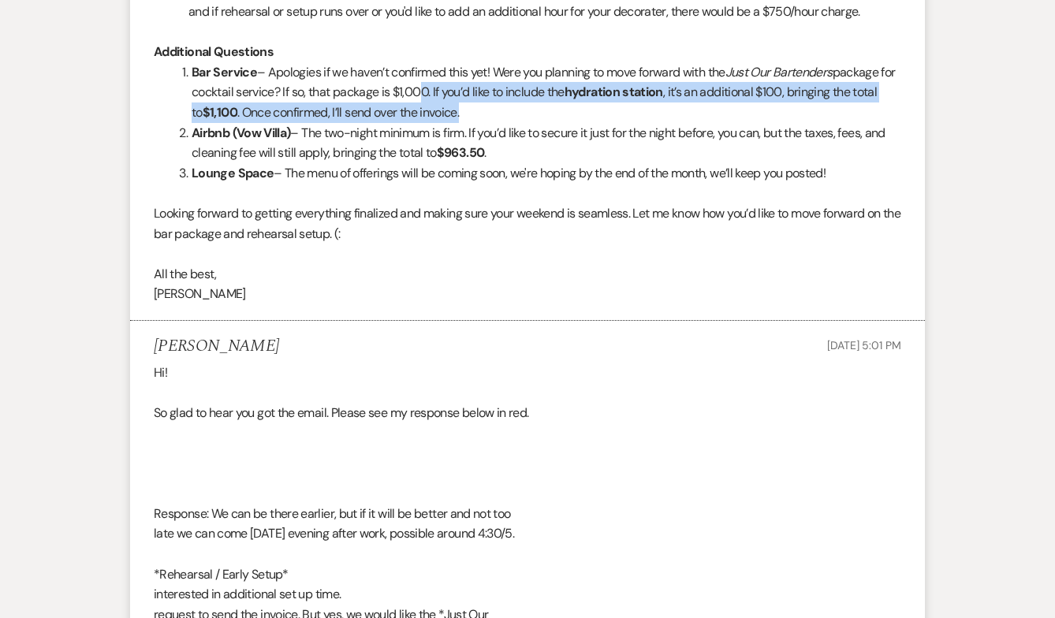
scroll to position [2078, 0]
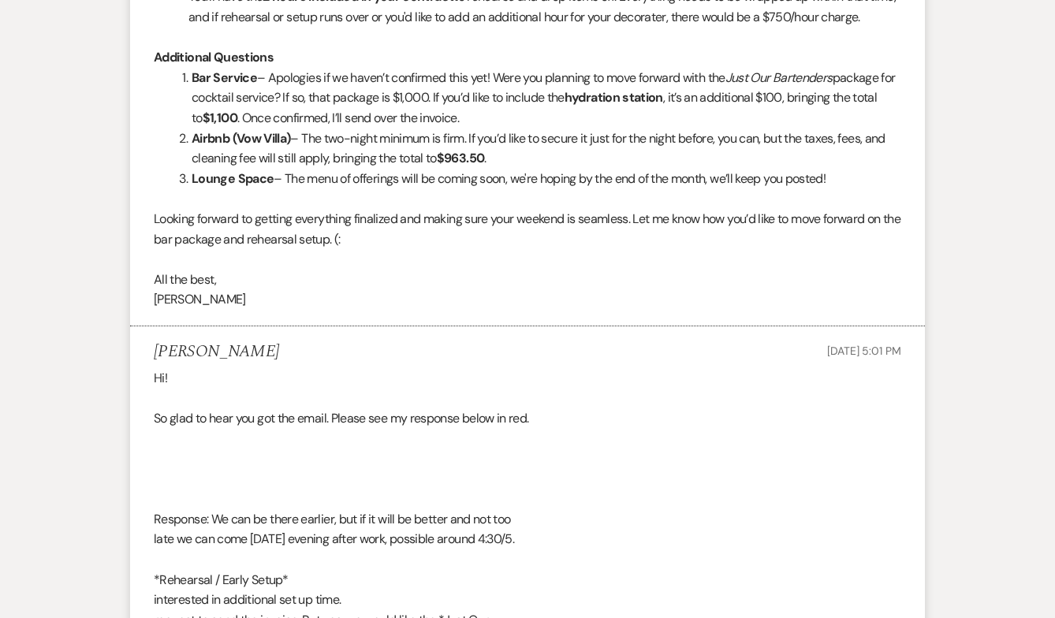
click at [494, 151] on li "Airbnb (Vow Villa) – The two-night minimum is firm. If you’d like to secure it …" at bounding box center [537, 149] width 729 height 40
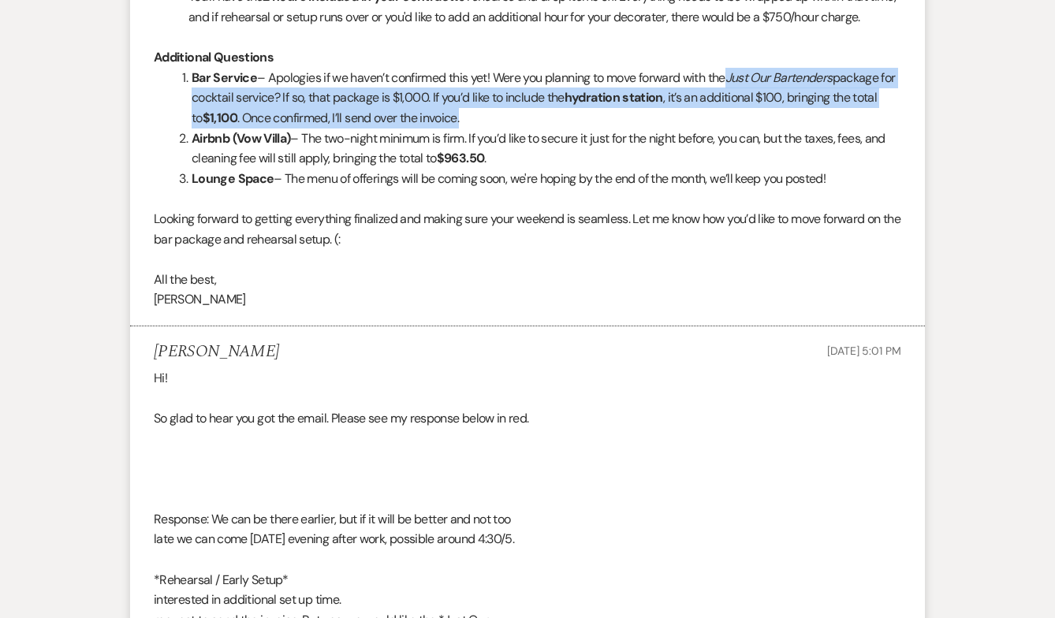
drag, startPoint x: 505, startPoint y: 118, endPoint x: 737, endPoint y: 77, distance: 236.2
click at [737, 77] on li "Bar Service – Apologies if we haven’t confirmed this yet! Were you planning to …" at bounding box center [537, 98] width 729 height 61
copy li "Just Our Bartenders package for cocktail service? If so, that package is $1,000…"
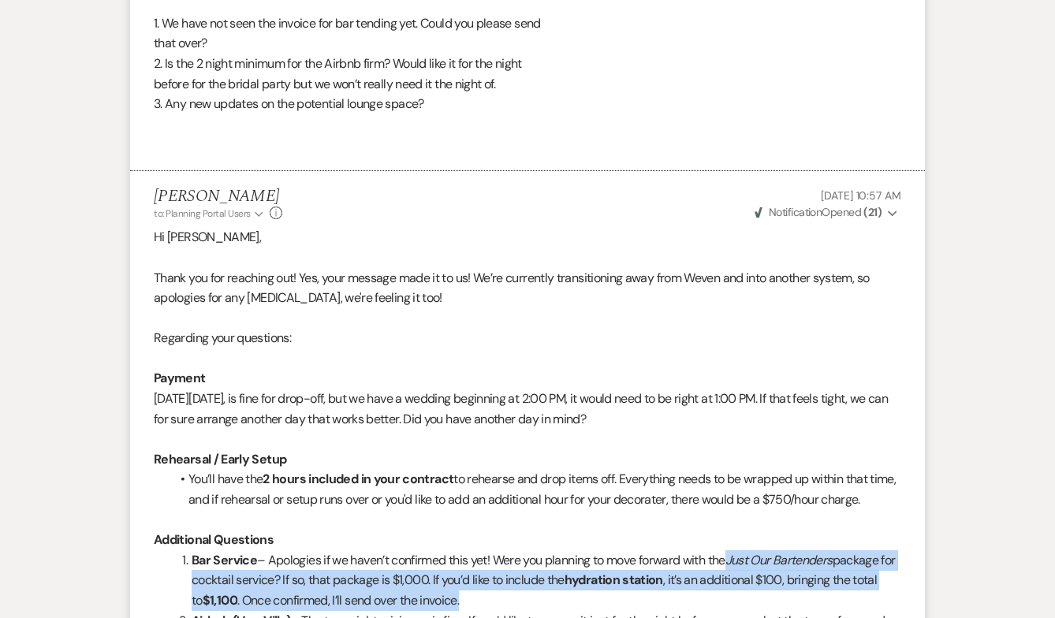
scroll to position [1601, 0]
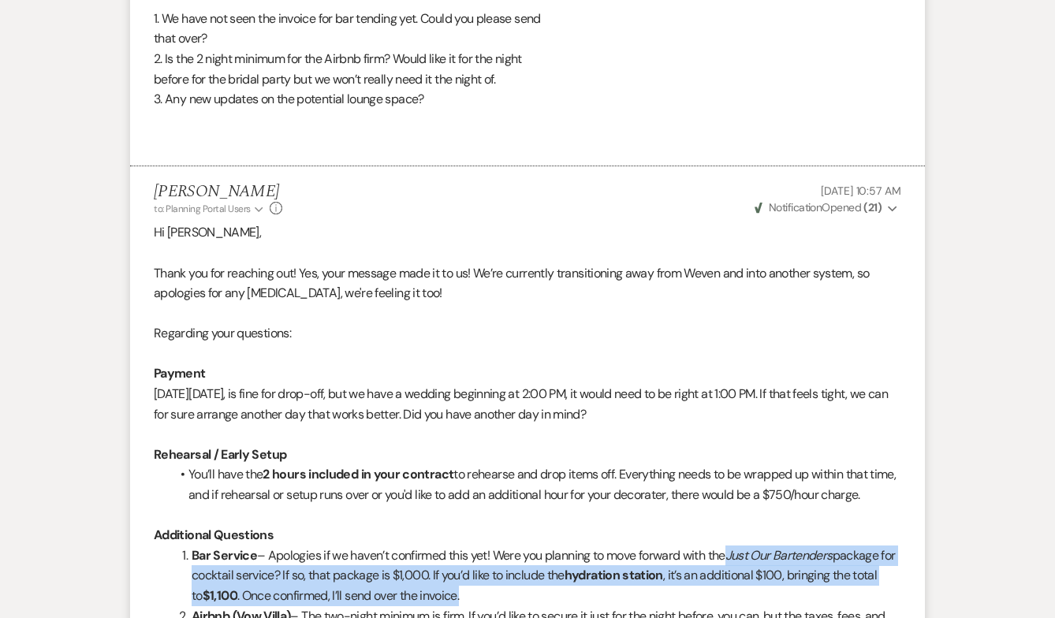
drag, startPoint x: 904, startPoint y: 496, endPoint x: 799, endPoint y: 499, distance: 104.1
click at [799, 499] on li "Megan Zubar to: Planning Portal Users Expand Info Sep 13, 2025, 10:57 AM Weven …" at bounding box center [527, 485] width 795 height 638
copy span "$750/hour charge."
